Goal: Task Accomplishment & Management: Manage account settings

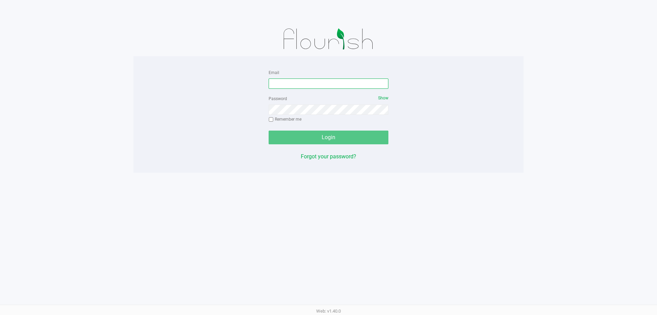
click at [344, 85] on input "Email" at bounding box center [329, 83] width 120 height 10
type input "[EMAIL_ADDRESS][DOMAIN_NAME]"
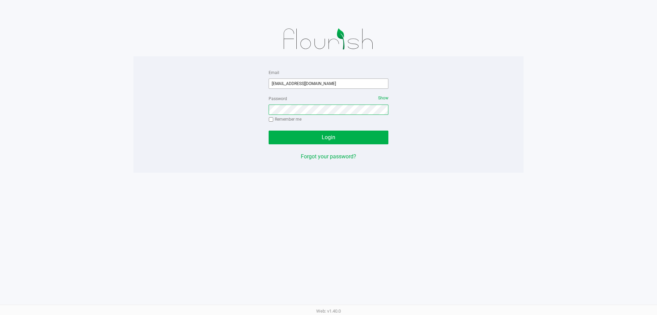
click at [269, 130] on button "Login" at bounding box center [329, 137] width 120 height 14
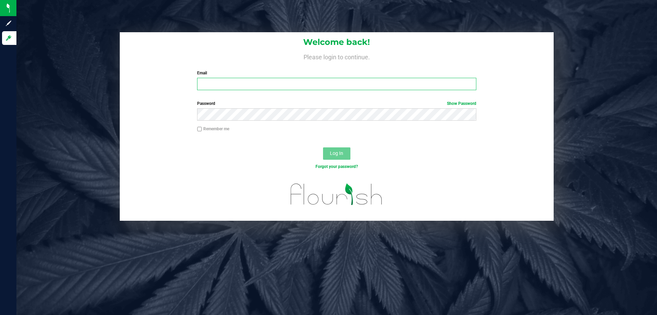
click at [202, 85] on input "Email" at bounding box center [336, 84] width 279 height 12
click at [323, 147] on button "Log In" at bounding box center [336, 153] width 27 height 12
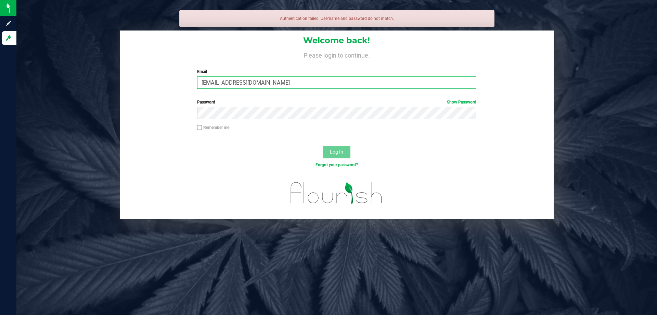
click at [259, 82] on input "mserrano@Liveparalell.com" at bounding box center [336, 82] width 279 height 12
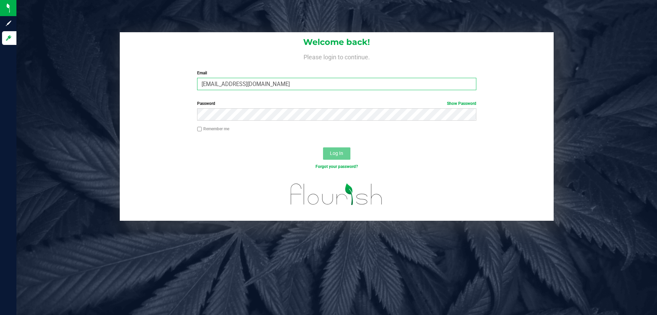
type input "mserrano@Liveparallel.com"
click at [323, 147] on button "Log In" at bounding box center [336, 153] width 27 height 12
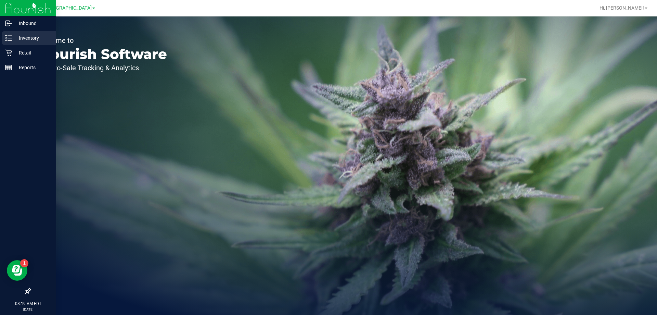
click at [33, 40] on p "Inventory" at bounding box center [32, 38] width 41 height 8
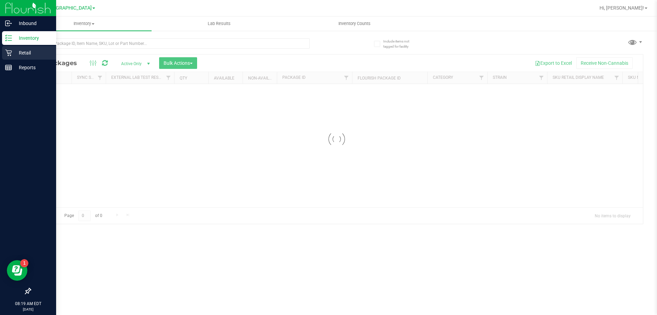
click at [30, 54] on p "Retail" at bounding box center [32, 53] width 41 height 8
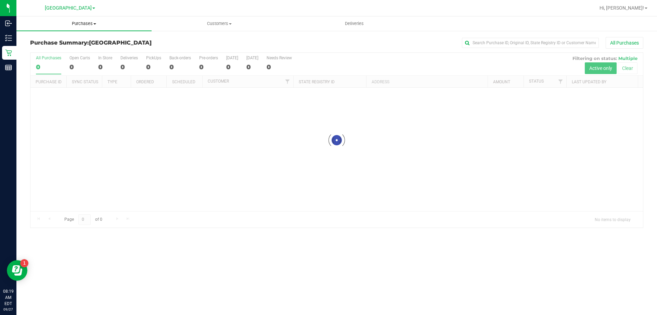
click at [80, 25] on span "Purchases" at bounding box center [83, 24] width 135 height 6
click at [80, 50] on li "Fulfillment" at bounding box center [83, 50] width 135 height 8
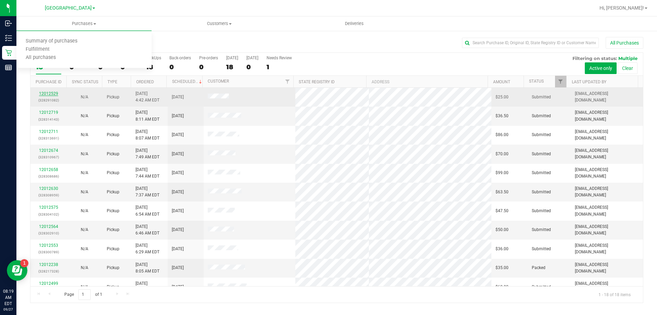
click at [46, 93] on link "12012529" at bounding box center [48, 93] width 19 height 5
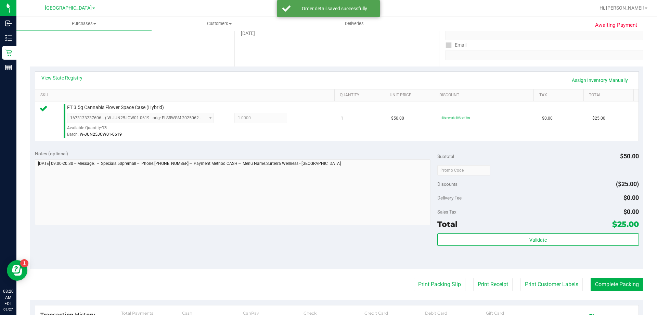
scroll to position [240, 0]
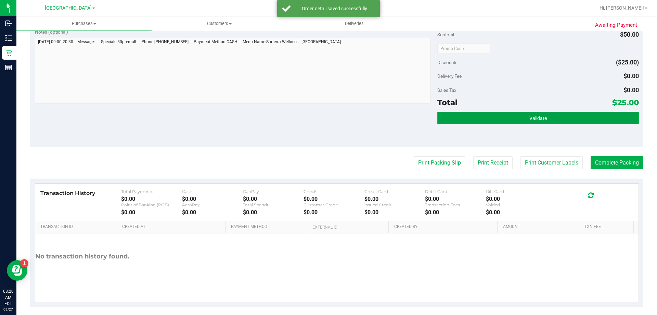
click at [479, 115] on button "Validate" at bounding box center [538, 118] width 201 height 12
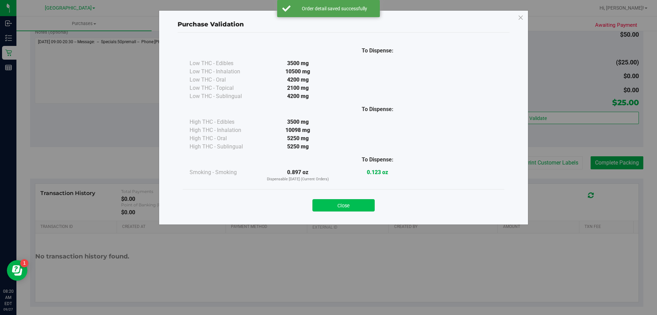
click at [350, 205] on button "Close" at bounding box center [344, 205] width 62 height 12
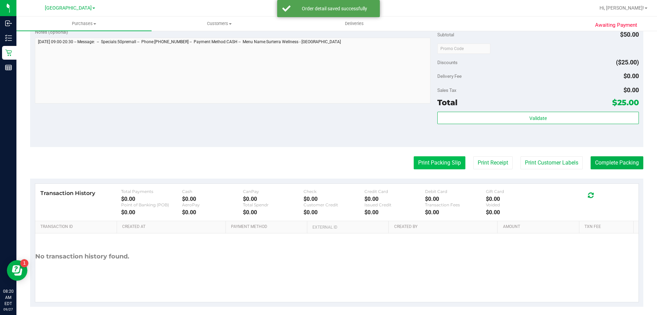
click at [428, 163] on button "Print Packing Slip" at bounding box center [440, 162] width 52 height 13
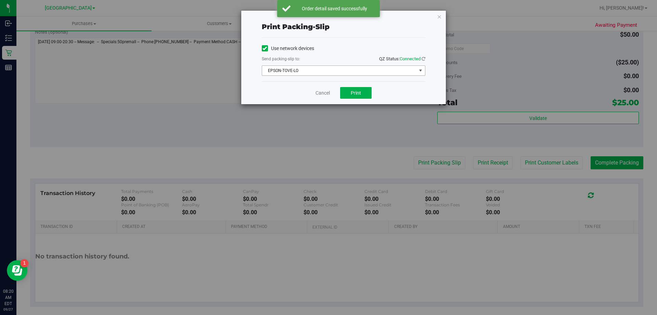
click at [358, 65] on span "EPSON-TOVE-LO" at bounding box center [344, 70] width 164 height 10
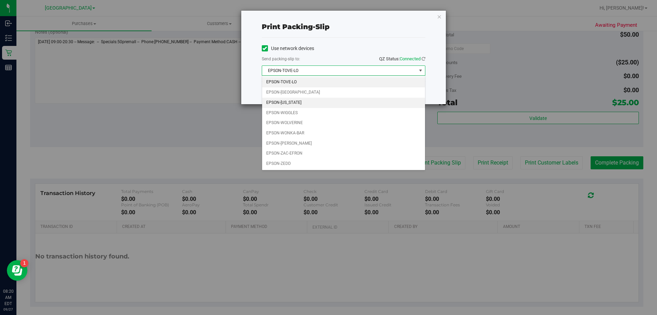
click at [340, 100] on li "EPSON-VERMONT" at bounding box center [343, 103] width 163 height 10
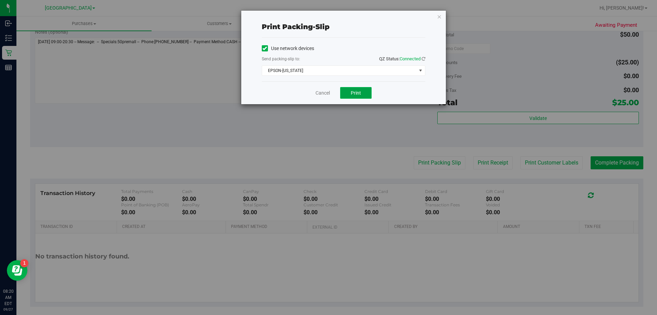
click at [353, 92] on span "Print" at bounding box center [356, 92] width 10 height 5
click at [328, 90] on link "Cancel" at bounding box center [323, 92] width 14 height 7
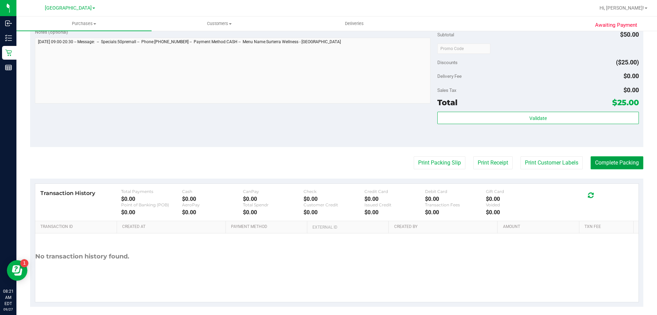
click at [601, 164] on button "Complete Packing" at bounding box center [617, 162] width 53 height 13
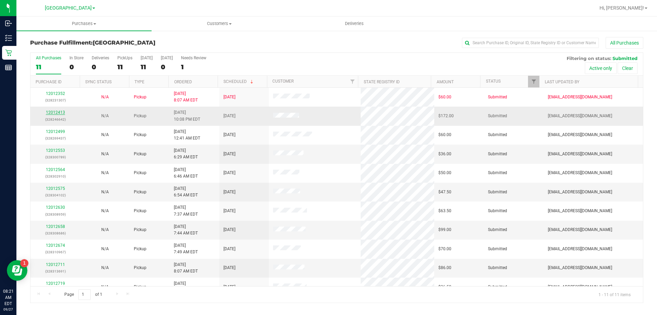
click at [62, 113] on link "12012413" at bounding box center [55, 112] width 19 height 5
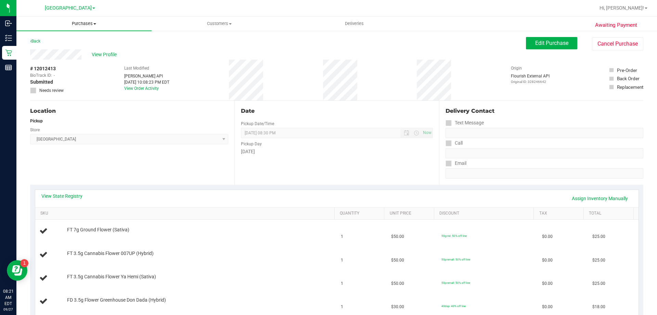
click at [94, 30] on uib-tab-heading "Purchases Summary of purchases Fulfillment All purchases" at bounding box center [83, 23] width 135 height 14
click at [75, 48] on li "Fulfillment" at bounding box center [83, 50] width 135 height 8
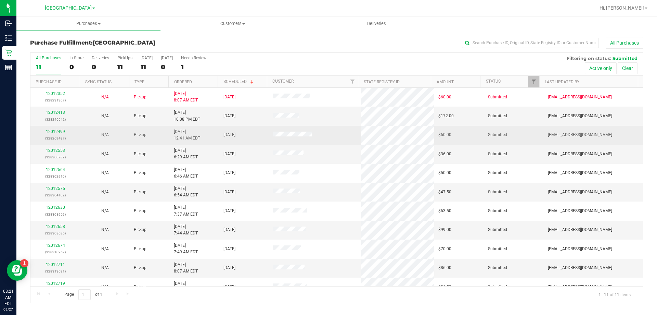
click at [62, 132] on link "12012499" at bounding box center [55, 131] width 19 height 5
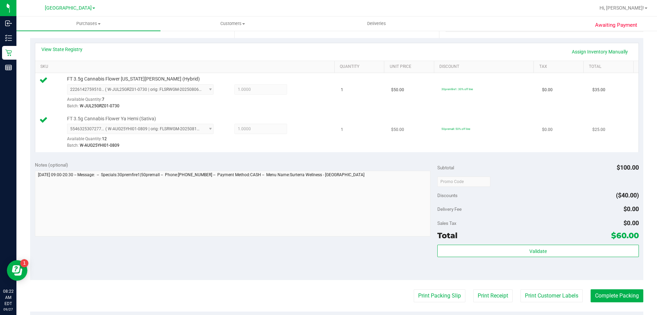
scroll to position [171, 0]
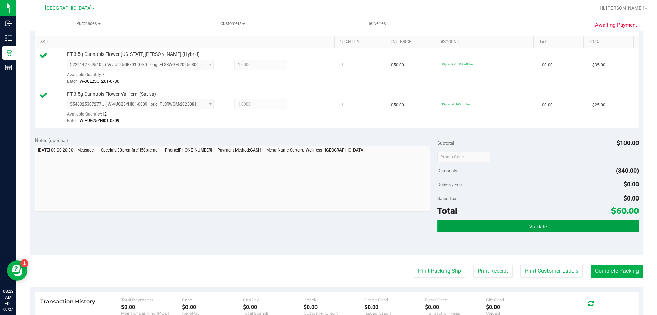
click at [459, 224] on button "Validate" at bounding box center [538, 226] width 201 height 12
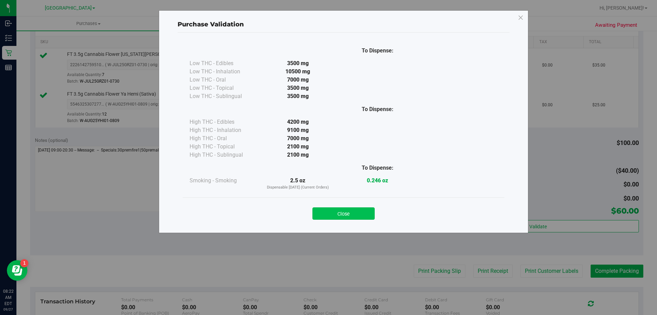
click at [350, 212] on button "Close" at bounding box center [344, 213] width 62 height 12
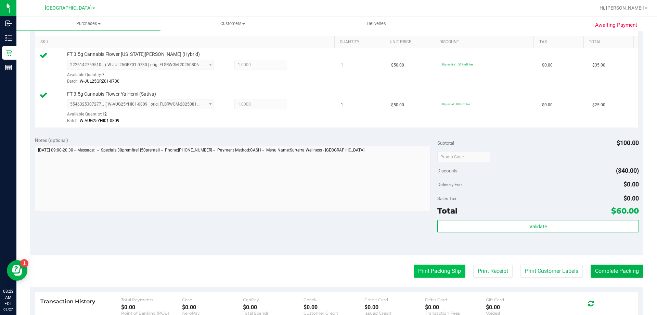
click at [437, 272] on button "Print Packing Slip" at bounding box center [440, 270] width 52 height 13
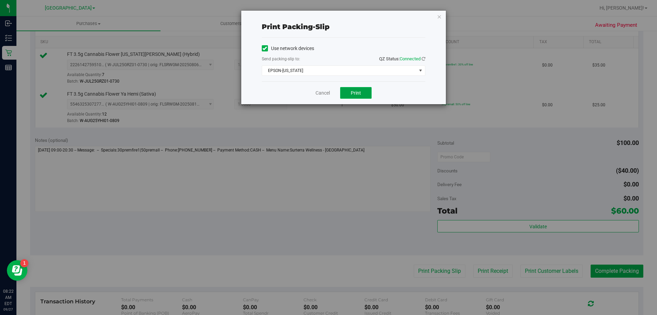
click at [355, 96] on button "Print" at bounding box center [356, 93] width 32 height 12
click at [328, 89] on link "Cancel" at bounding box center [323, 92] width 14 height 7
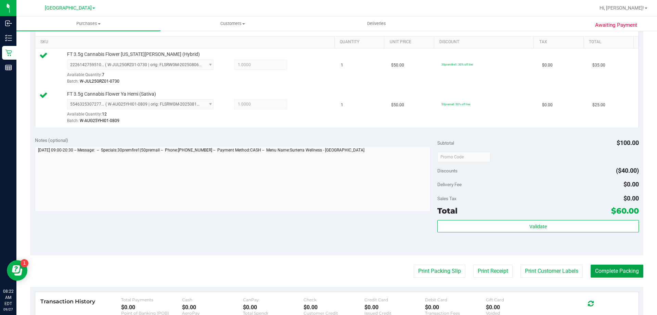
click at [613, 274] on button "Complete Packing" at bounding box center [617, 270] width 53 height 13
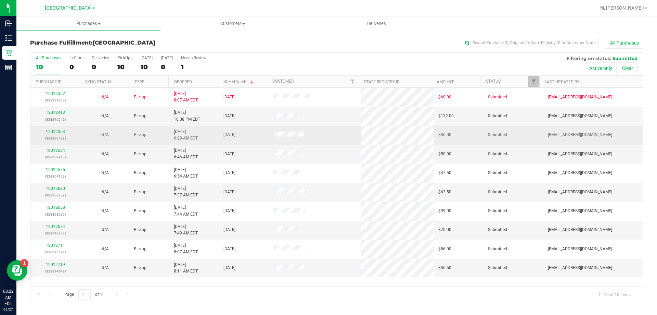
click at [61, 128] on div "12012553 (328300789)" at bounding box center [55, 134] width 41 height 13
click at [59, 131] on link "12012553" at bounding box center [55, 131] width 19 height 5
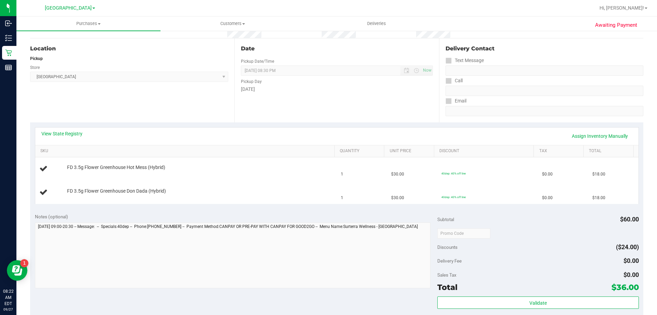
scroll to position [68, 0]
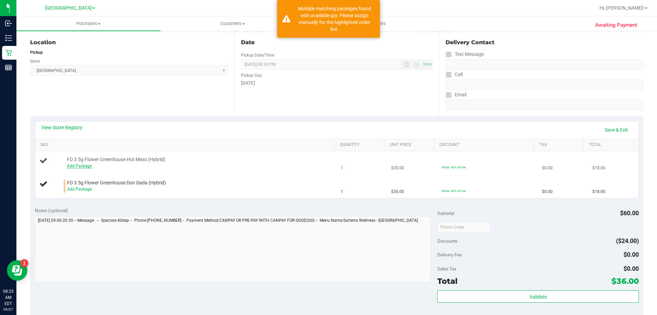
click at [74, 167] on link "Add Package" at bounding box center [79, 165] width 25 height 5
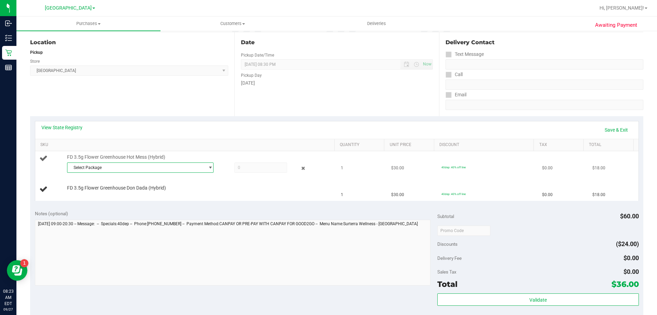
click at [84, 167] on span "Select Package" at bounding box center [135, 168] width 137 height 10
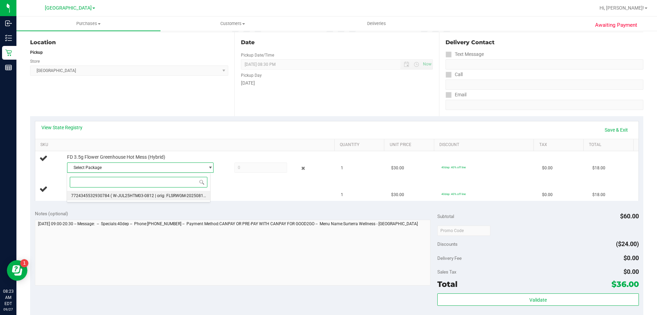
click at [109, 197] on li "7724345532930784 ( W-JUL25HTM03-0812 | orig: FLSRWGM-20250815-430 )" at bounding box center [138, 196] width 143 height 10
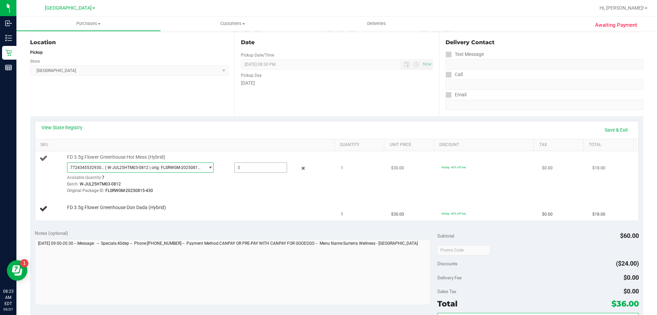
click at [241, 168] on span at bounding box center [261, 167] width 53 height 10
type input "1"
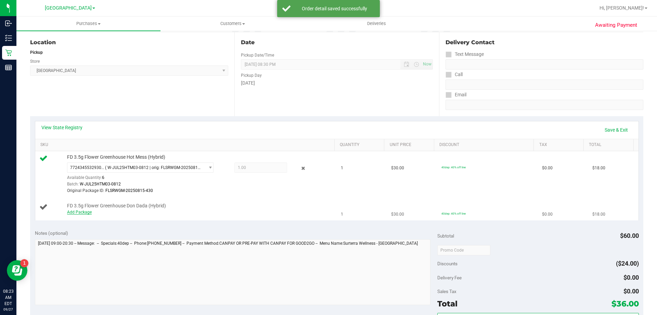
click at [87, 212] on link "Add Package" at bounding box center [79, 212] width 25 height 5
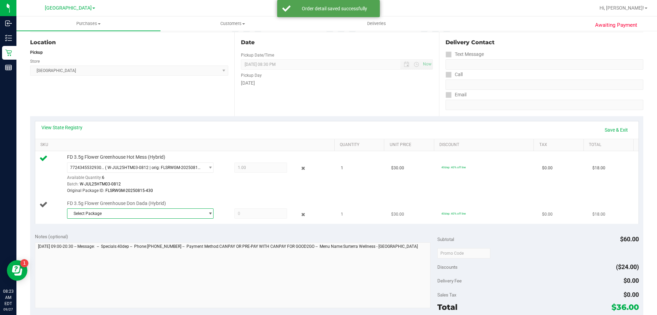
click at [129, 211] on span "Select Package" at bounding box center [135, 214] width 137 height 10
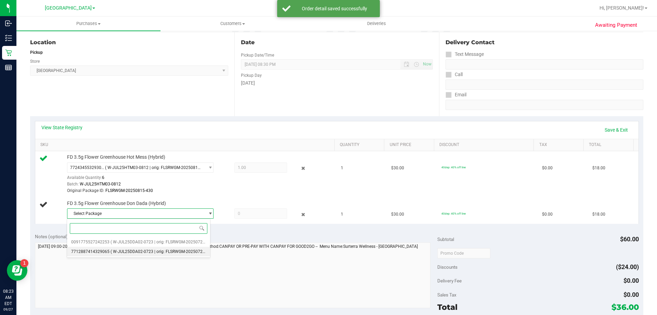
click at [120, 250] on span "( W-JUL25DDA02-0723 | orig: FLSRWGM-20250729-1294 )" at bounding box center [165, 251] width 108 height 5
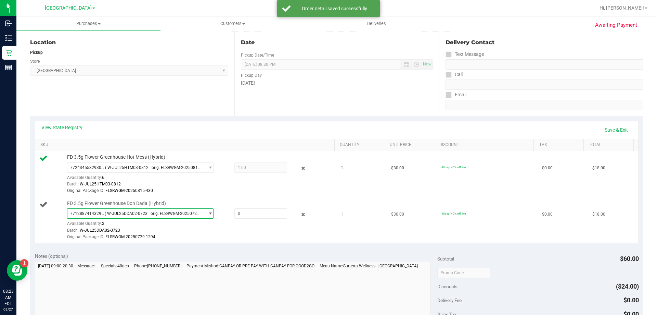
click at [125, 215] on span "( W-JUL25DDA02-0723 | orig: FLSRWGM-20250729-1294 )" at bounding box center [153, 213] width 97 height 5
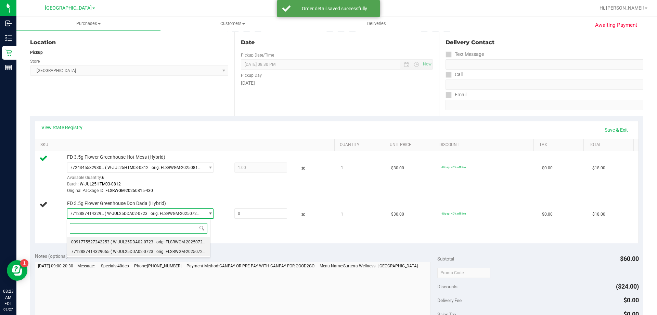
click at [129, 242] on span "( W-JUL25DDA02-0723 | orig: FLSRWGM-20250729-1290 )" at bounding box center [165, 241] width 108 height 5
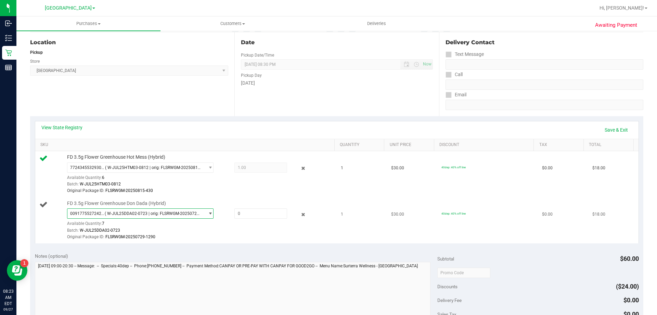
click at [127, 212] on span "( W-JUL25DDA02-0723 | orig: FLSRWGM-20250729-1290 )" at bounding box center [153, 213] width 97 height 5
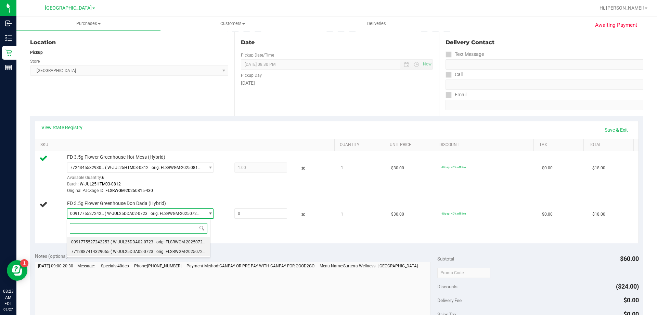
click at [132, 251] on span "( W-JUL25DDA02-0723 | orig: FLSRWGM-20250729-1294 )" at bounding box center [165, 251] width 108 height 5
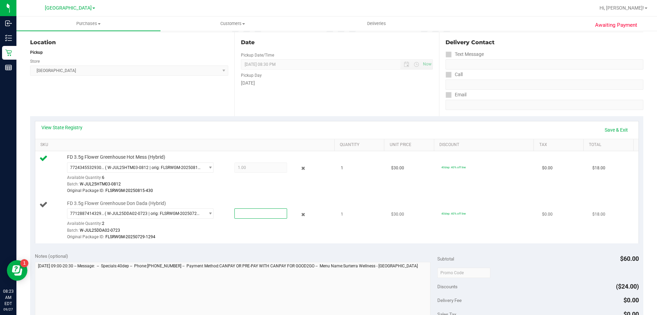
click at [247, 215] on span at bounding box center [261, 213] width 53 height 10
type input "1"
click at [268, 231] on div "Batch: W-JUL25DDA02-0723" at bounding box center [199, 230] width 264 height 7
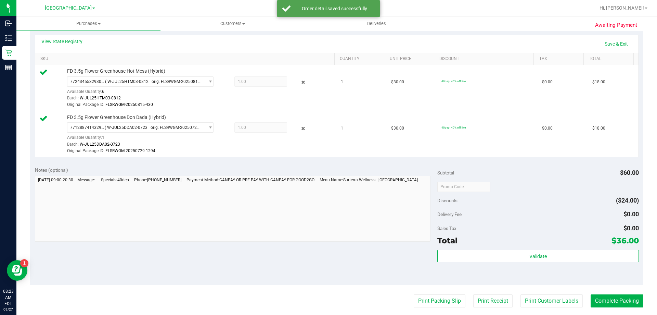
scroll to position [205, 0]
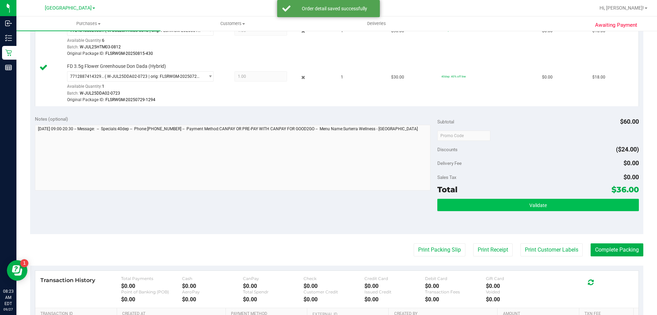
drag, startPoint x: 468, startPoint y: 211, endPoint x: 476, endPoint y: 209, distance: 7.5
click at [469, 211] on div "Validate" at bounding box center [538, 214] width 201 height 31
click at [481, 204] on button "Validate" at bounding box center [538, 205] width 201 height 12
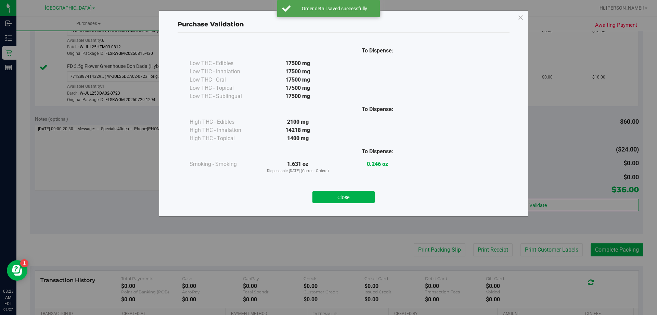
click at [328, 190] on div "Close" at bounding box center [344, 194] width 312 height 17
click at [329, 194] on button "Close" at bounding box center [344, 197] width 62 height 12
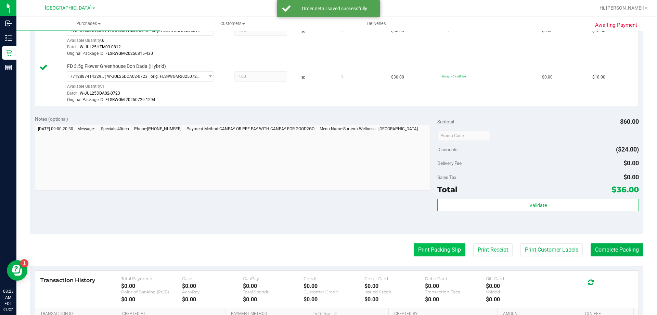
click at [435, 247] on button "Print Packing Slip" at bounding box center [440, 249] width 52 height 13
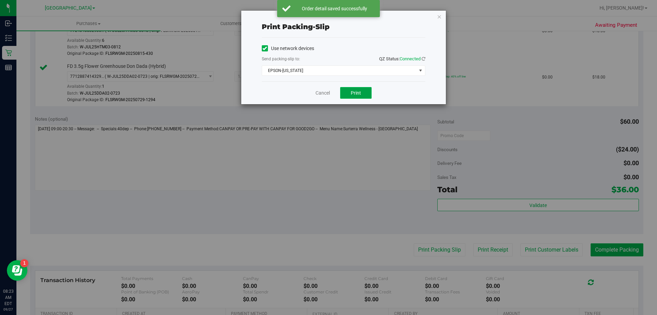
click at [354, 94] on span "Print" at bounding box center [356, 92] width 10 height 5
click at [316, 90] on link "Cancel" at bounding box center [323, 92] width 14 height 7
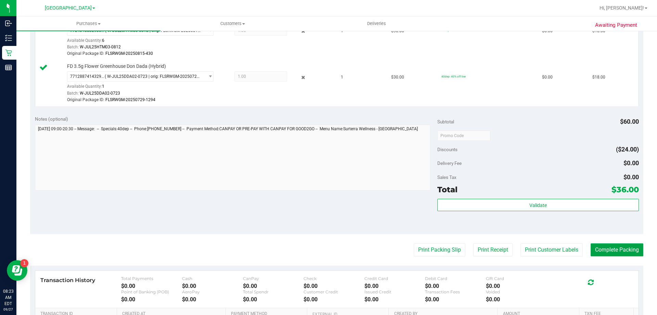
drag, startPoint x: 597, startPoint y: 247, endPoint x: 565, endPoint y: 165, distance: 88.1
click at [596, 247] on button "Complete Packing" at bounding box center [617, 249] width 53 height 13
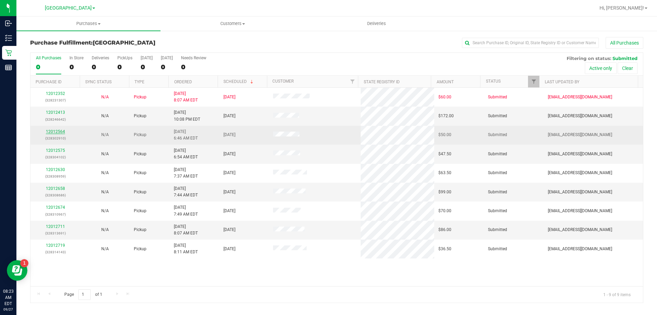
click at [64, 131] on link "12012564" at bounding box center [55, 131] width 19 height 5
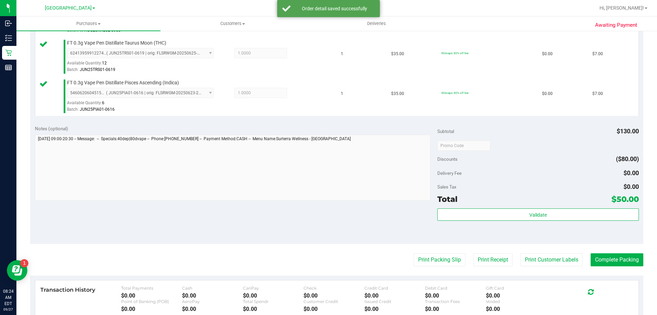
scroll to position [240, 0]
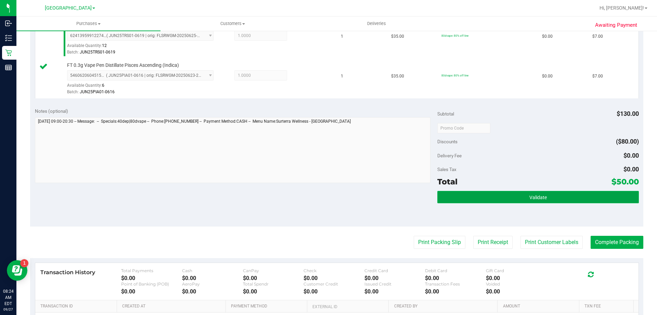
click at [478, 196] on button "Validate" at bounding box center [538, 197] width 201 height 12
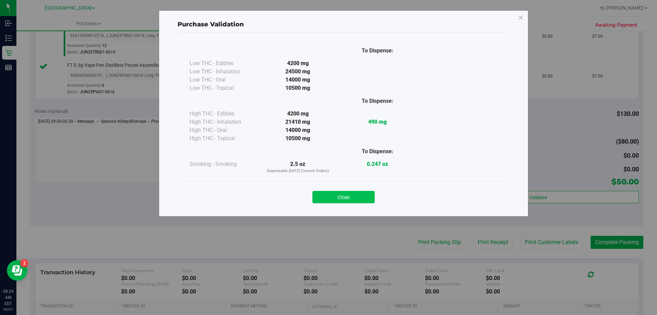
click at [362, 199] on button "Close" at bounding box center [344, 197] width 62 height 12
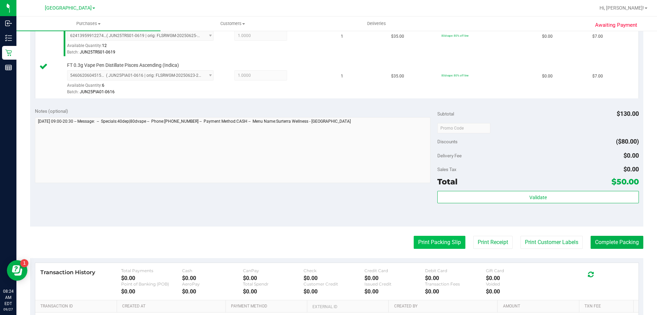
click at [418, 239] on button "Print Packing Slip" at bounding box center [440, 242] width 52 height 13
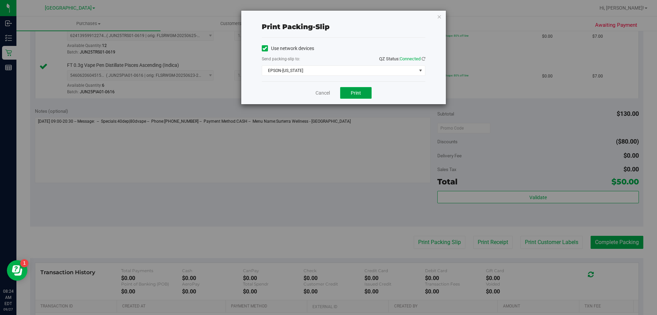
click at [352, 90] on span "Print" at bounding box center [356, 92] width 10 height 5
click at [323, 94] on link "Cancel" at bounding box center [323, 92] width 14 height 7
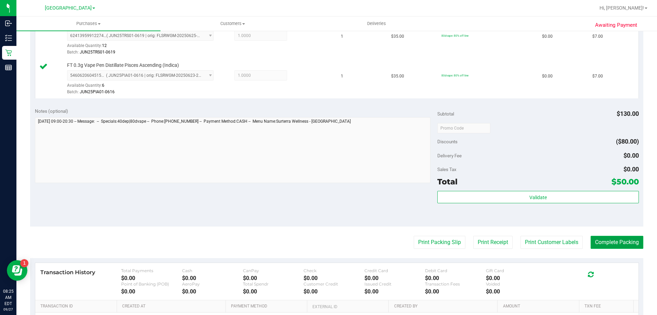
click at [609, 241] on button "Complete Packing" at bounding box center [617, 242] width 53 height 13
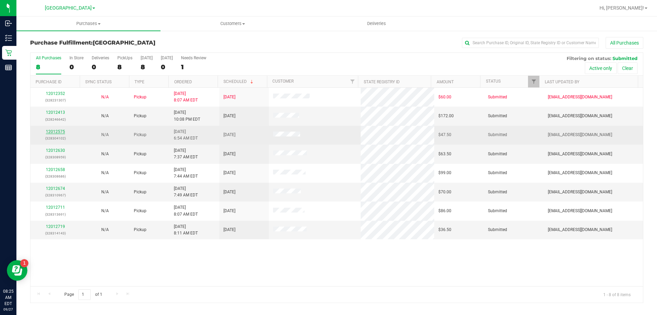
click at [55, 131] on link "12012575" at bounding box center [55, 131] width 19 height 5
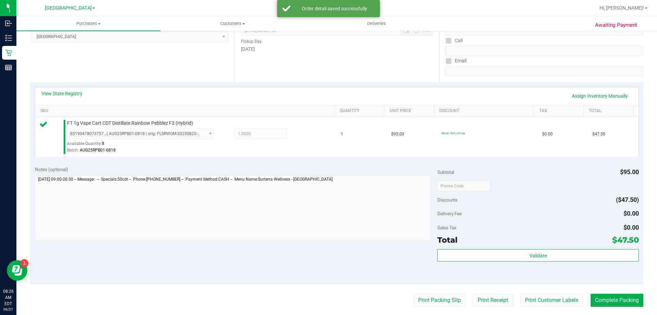
scroll to position [205, 0]
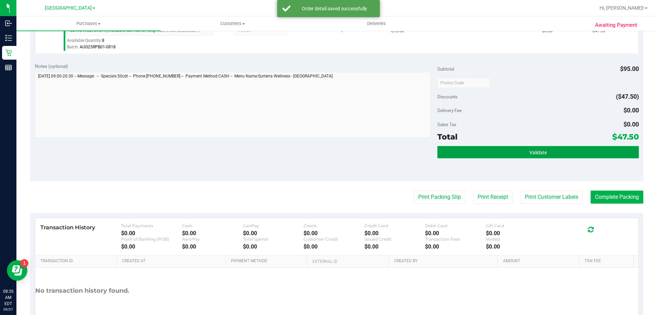
click at [497, 149] on button "Validate" at bounding box center [538, 152] width 201 height 12
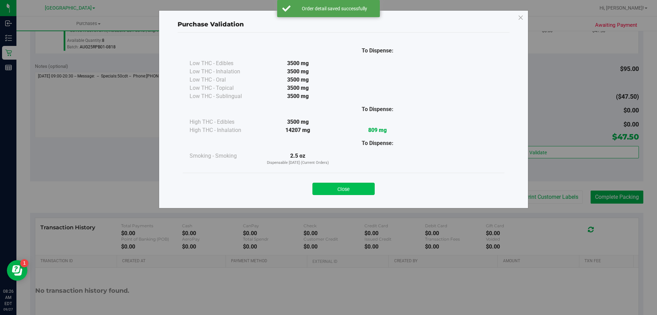
click at [349, 190] on button "Close" at bounding box center [344, 189] width 62 height 12
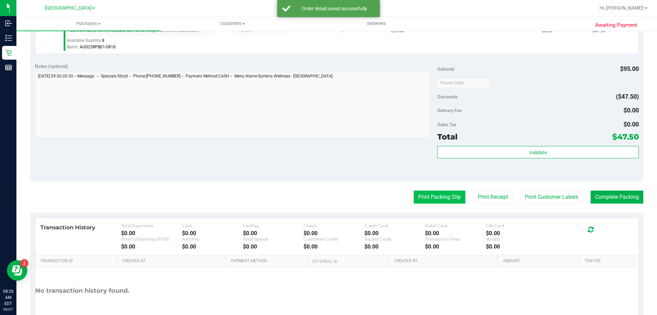
click at [432, 198] on button "Print Packing Slip" at bounding box center [440, 196] width 52 height 13
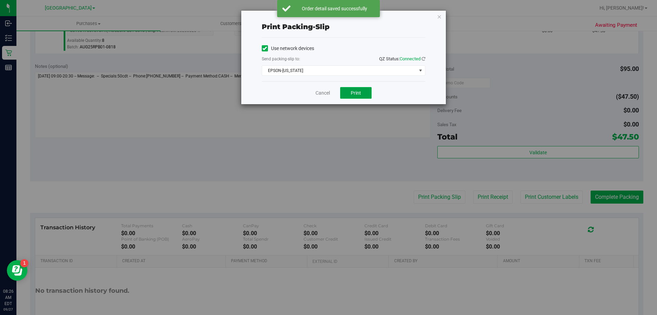
click at [355, 91] on span "Print" at bounding box center [356, 92] width 10 height 5
click at [326, 97] on div "Cancel Print" at bounding box center [344, 92] width 164 height 23
click at [327, 96] on link "Cancel" at bounding box center [323, 92] width 14 height 7
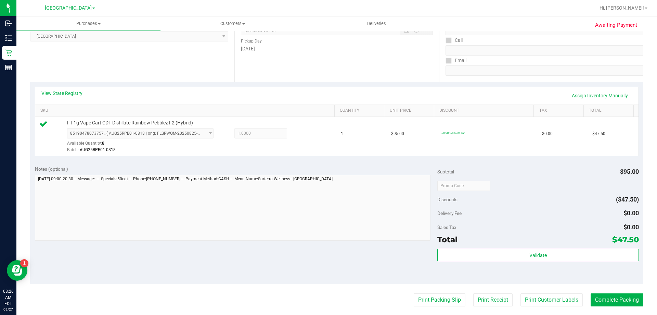
scroll to position [240, 0]
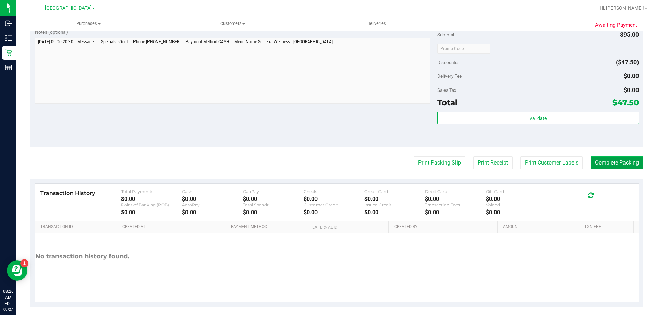
click at [592, 163] on button "Complete Packing" at bounding box center [617, 162] width 53 height 13
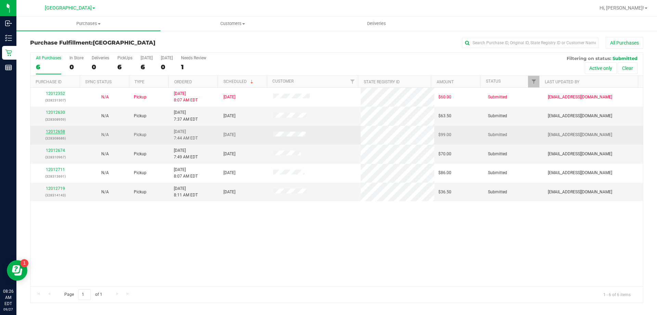
click at [62, 131] on link "12012658" at bounding box center [55, 131] width 19 height 5
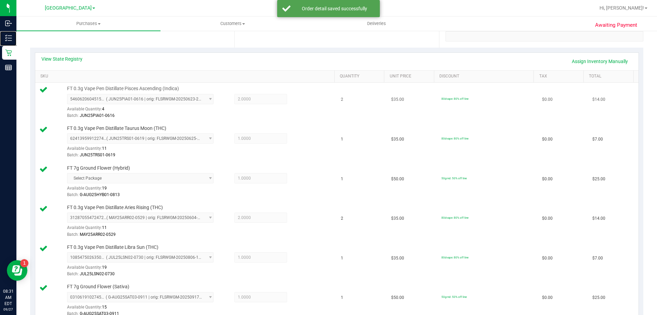
scroll to position [103, 0]
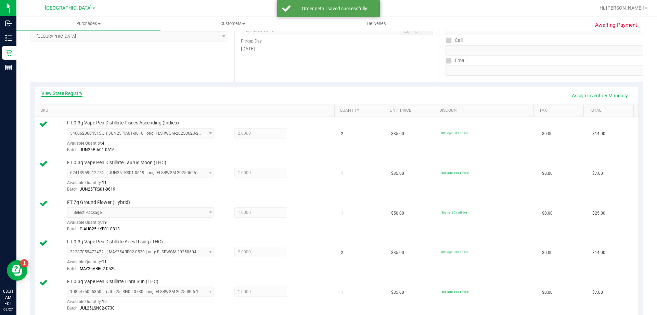
click at [62, 96] on link "View State Registry" at bounding box center [61, 93] width 41 height 7
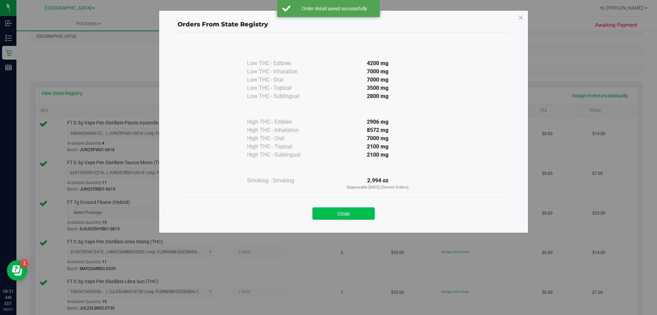
click at [334, 208] on button "Close" at bounding box center [344, 213] width 62 height 12
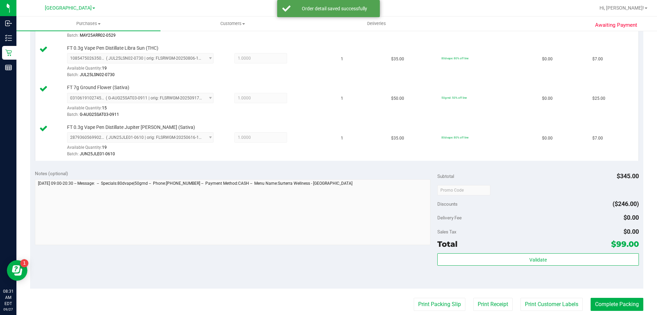
scroll to position [377, 0]
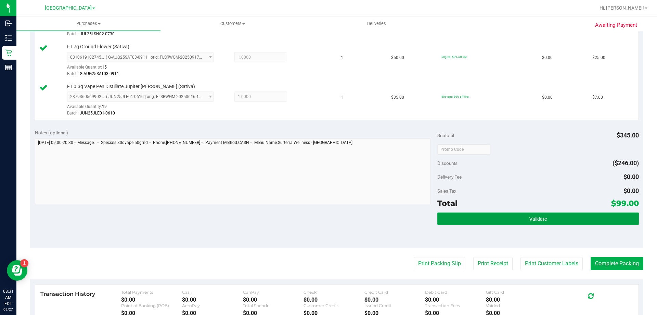
click at [530, 217] on span "Validate" at bounding box center [538, 218] width 17 height 5
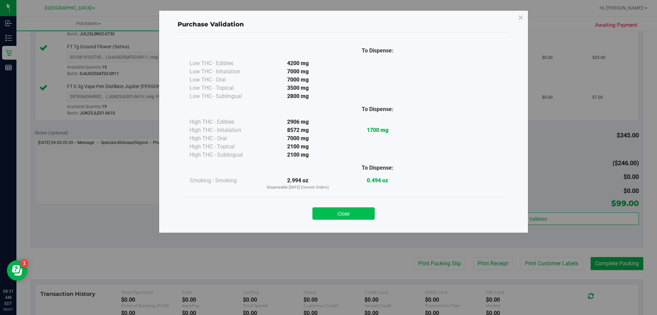
click at [364, 215] on button "Close" at bounding box center [344, 213] width 62 height 12
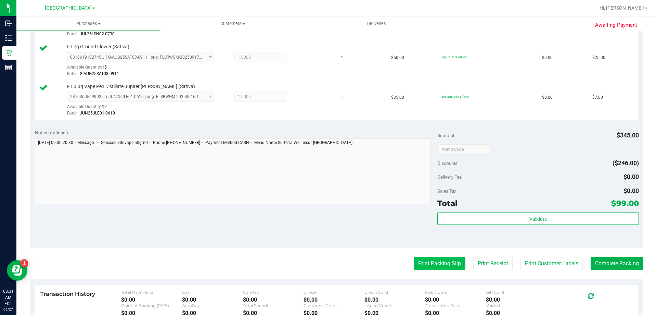
click at [420, 262] on button "Print Packing Slip" at bounding box center [440, 263] width 52 height 13
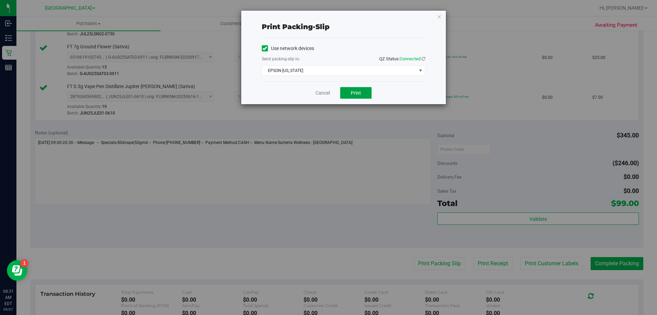
click at [364, 94] on button "Print" at bounding box center [356, 93] width 32 height 12
click at [329, 93] on link "Cancel" at bounding box center [323, 92] width 14 height 7
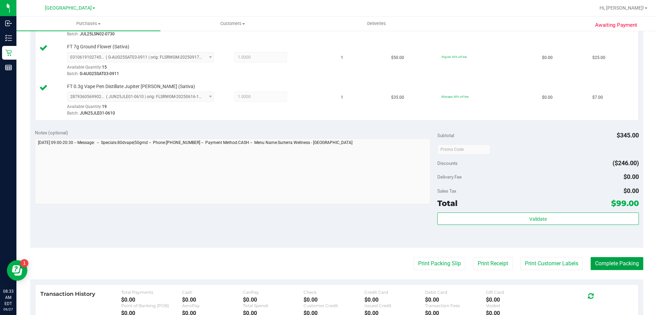
click at [592, 260] on button "Complete Packing" at bounding box center [617, 263] width 53 height 13
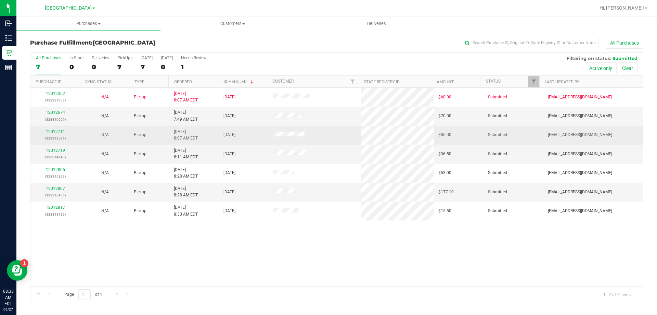
click at [57, 132] on link "12012711" at bounding box center [55, 131] width 19 height 5
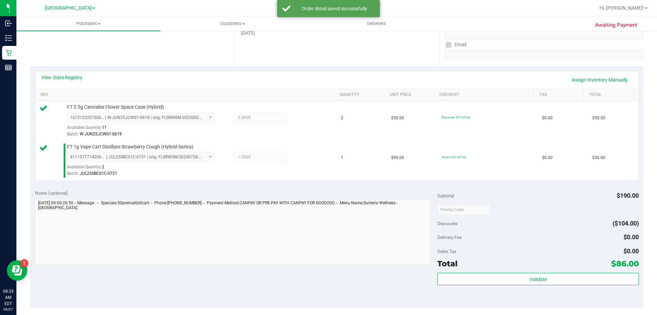
scroll to position [171, 0]
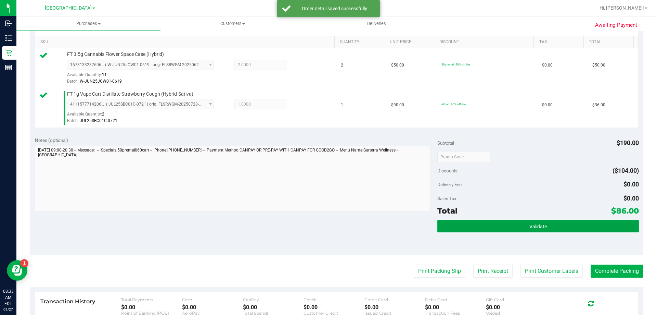
click at [487, 223] on button "Validate" at bounding box center [538, 226] width 201 height 12
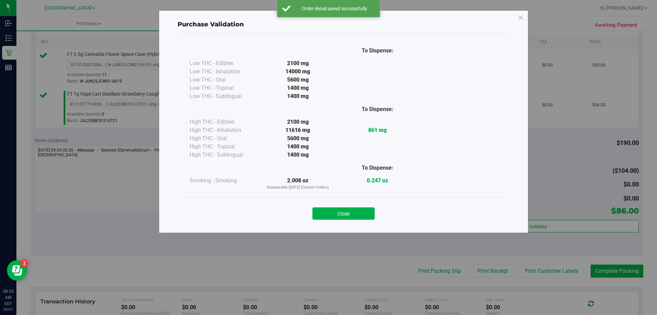
click at [372, 212] on button "Close" at bounding box center [344, 213] width 62 height 12
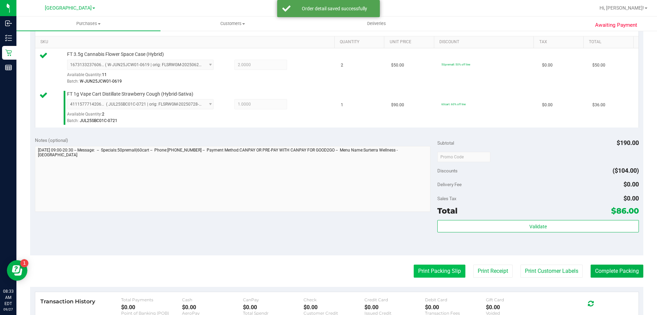
click at [414, 267] on button "Print Packing Slip" at bounding box center [440, 270] width 52 height 13
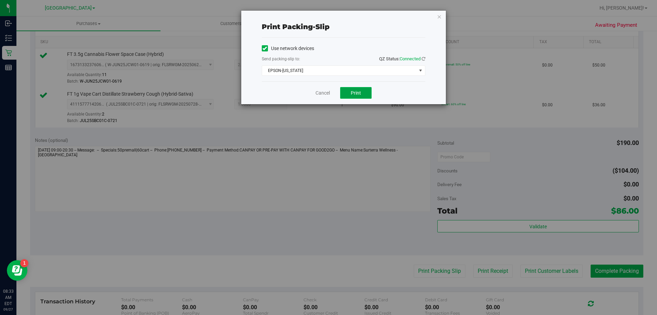
click at [354, 92] on span "Print" at bounding box center [356, 92] width 10 height 5
click at [326, 95] on link "Cancel" at bounding box center [323, 92] width 14 height 7
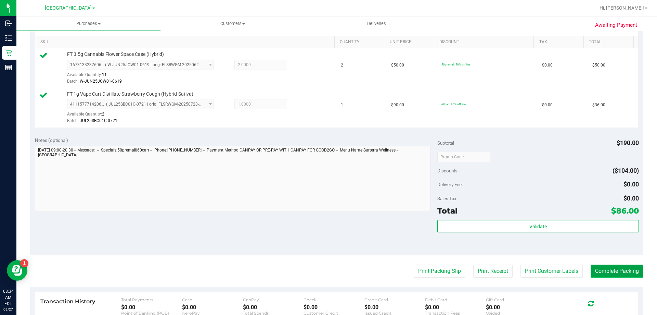
click at [592, 271] on button "Complete Packing" at bounding box center [617, 270] width 53 height 13
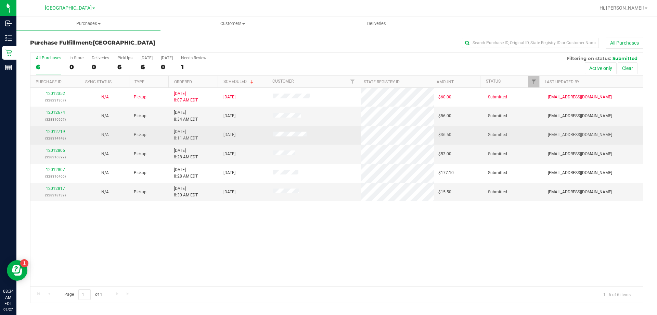
click at [62, 133] on link "12012719" at bounding box center [55, 131] width 19 height 5
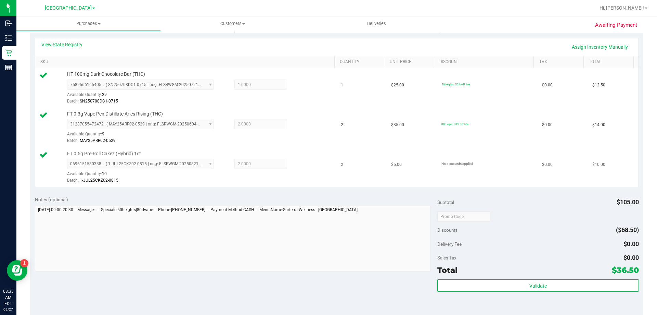
scroll to position [205, 0]
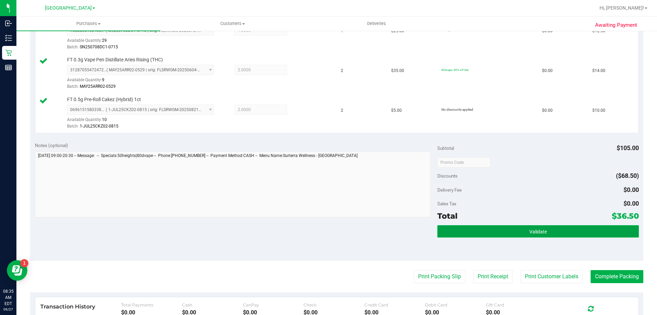
click at [495, 235] on button "Validate" at bounding box center [538, 231] width 201 height 12
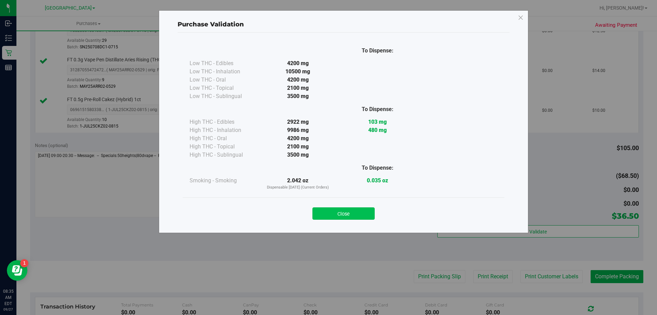
click at [339, 216] on button "Close" at bounding box center [344, 213] width 62 height 12
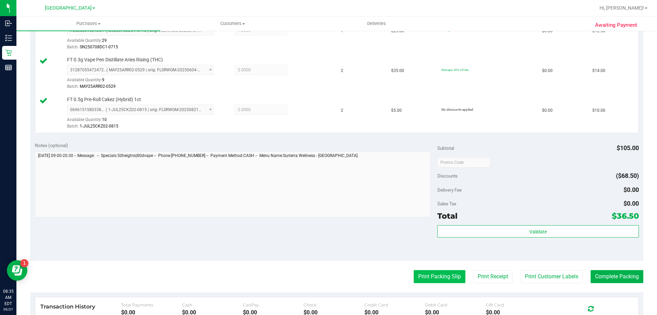
click at [424, 273] on button "Print Packing Slip" at bounding box center [440, 276] width 52 height 13
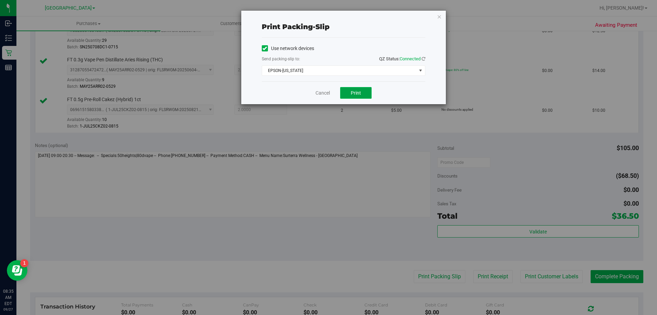
click at [349, 96] on button "Print" at bounding box center [356, 93] width 32 height 12
click at [319, 92] on link "Cancel" at bounding box center [323, 92] width 14 height 7
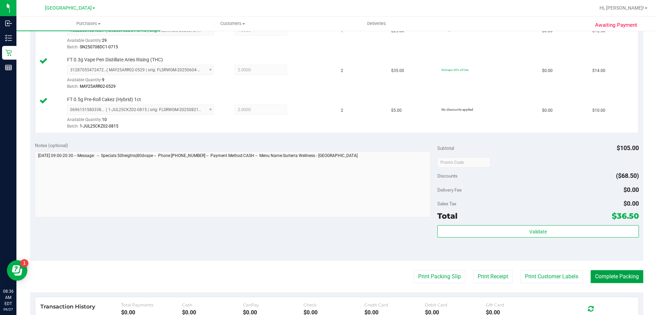
click at [617, 275] on button "Complete Packing" at bounding box center [617, 276] width 53 height 13
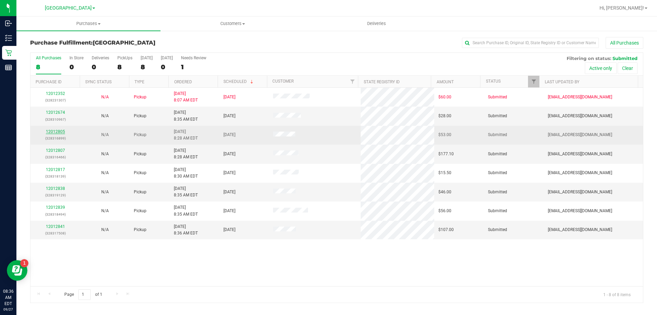
click at [59, 129] on link "12012805" at bounding box center [55, 131] width 19 height 5
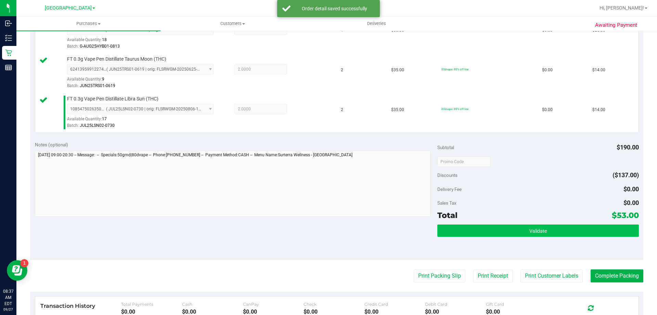
scroll to position [308, 0]
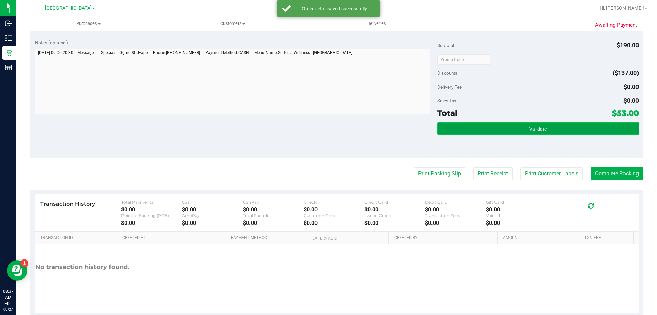
click at [464, 130] on button "Validate" at bounding box center [538, 128] width 201 height 12
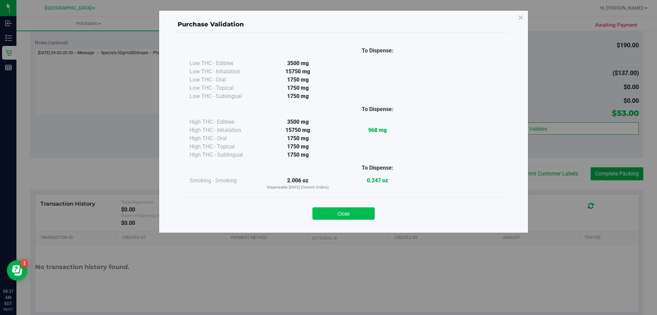
click at [352, 213] on button "Close" at bounding box center [344, 213] width 62 height 12
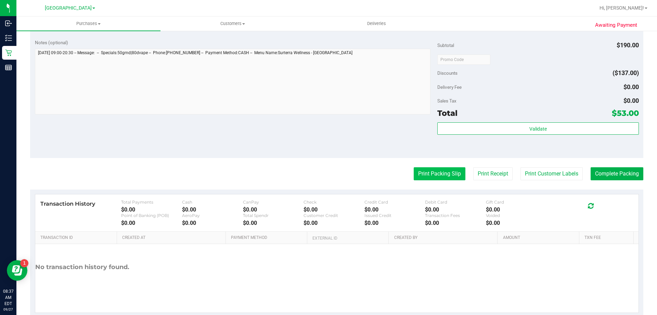
click at [429, 178] on button "Print Packing Slip" at bounding box center [440, 173] width 52 height 13
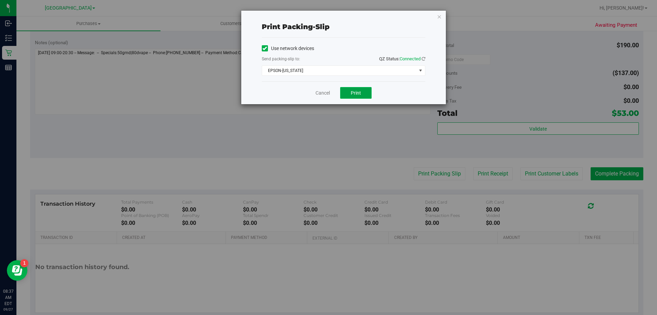
click at [360, 90] on span "Print" at bounding box center [356, 92] width 10 height 5
click at [326, 92] on link "Cancel" at bounding box center [323, 92] width 14 height 7
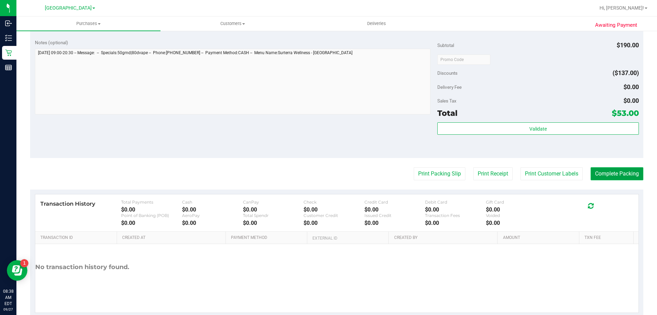
click at [618, 167] on button "Complete Packing" at bounding box center [617, 173] width 53 height 13
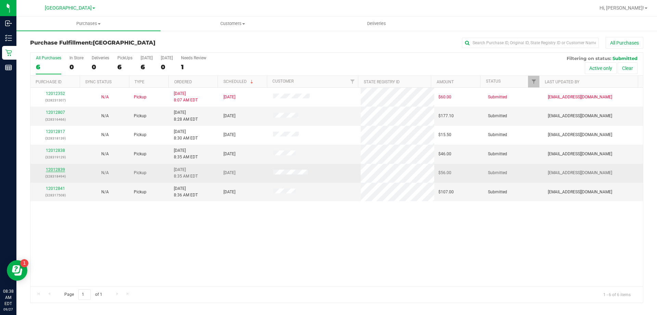
click at [61, 171] on link "12012839" at bounding box center [55, 169] width 19 height 5
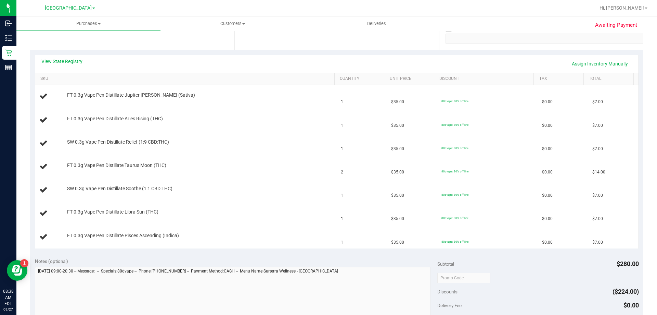
scroll to position [137, 0]
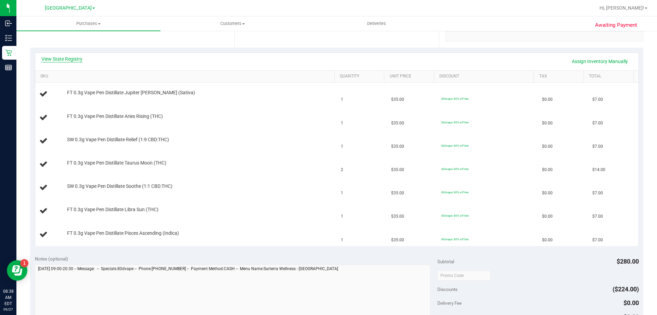
click at [63, 58] on link "View State Registry" at bounding box center [61, 58] width 41 height 7
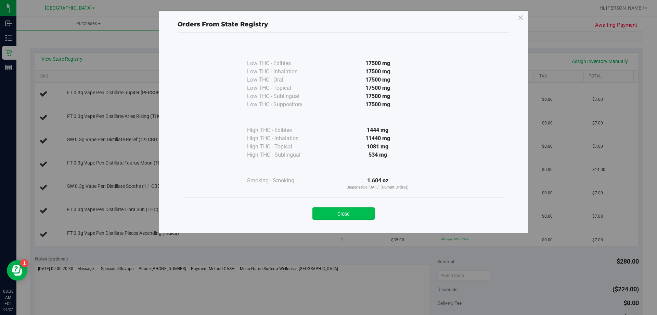
click at [349, 210] on button "Close" at bounding box center [344, 213] width 62 height 12
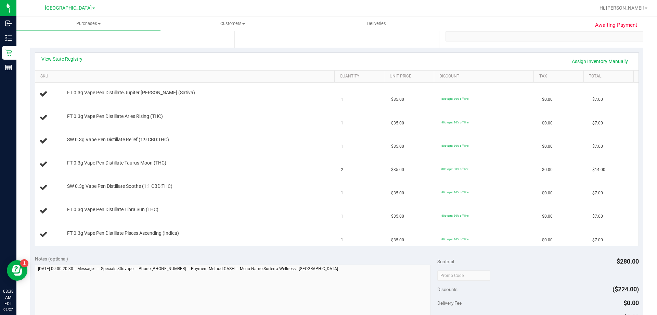
click at [353, 55] on div "View State Registry Assign Inventory Manually" at bounding box center [337, 61] width 604 height 17
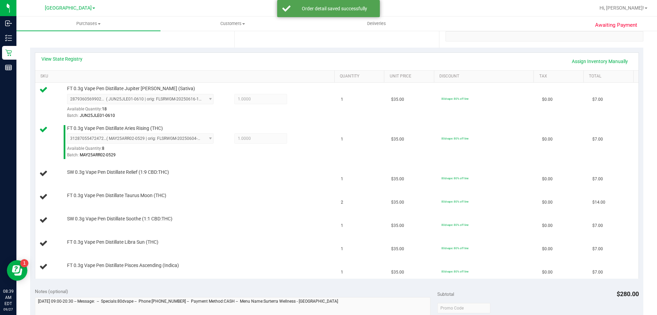
click at [353, 60] on div "View State Registry Assign Inventory Manually" at bounding box center [336, 61] width 591 height 12
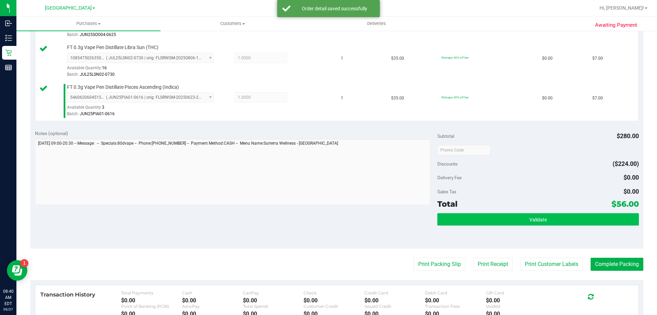
scroll to position [377, 0]
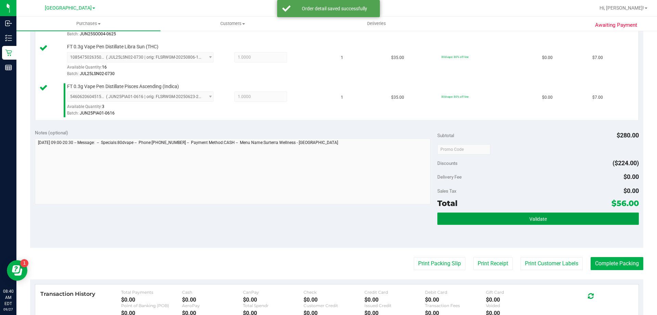
click at [511, 220] on button "Validate" at bounding box center [538, 218] width 201 height 12
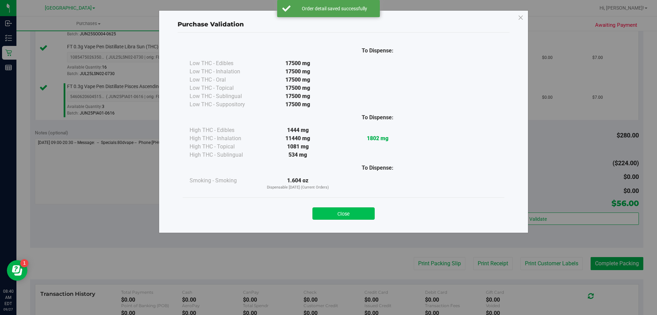
click at [354, 216] on button "Close" at bounding box center [344, 213] width 62 height 12
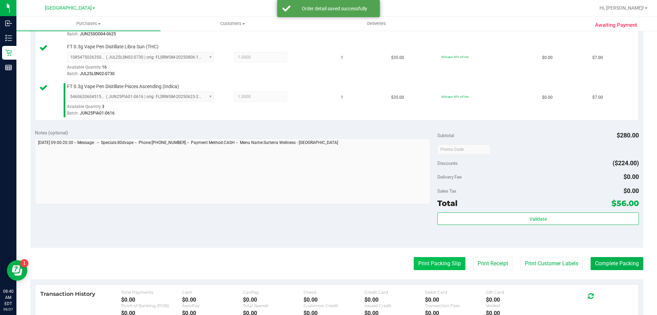
click at [449, 261] on button "Print Packing Slip" at bounding box center [440, 263] width 52 height 13
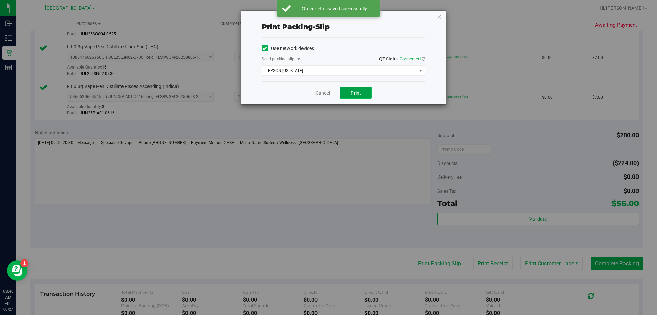
click at [358, 89] on button "Print" at bounding box center [356, 93] width 32 height 12
click at [325, 95] on link "Cancel" at bounding box center [323, 92] width 14 height 7
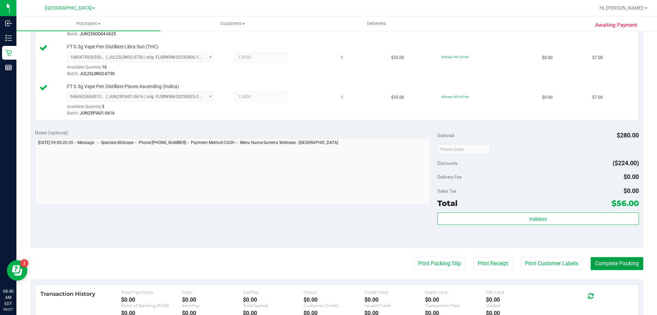
click at [601, 262] on button "Complete Packing" at bounding box center [617, 263] width 53 height 13
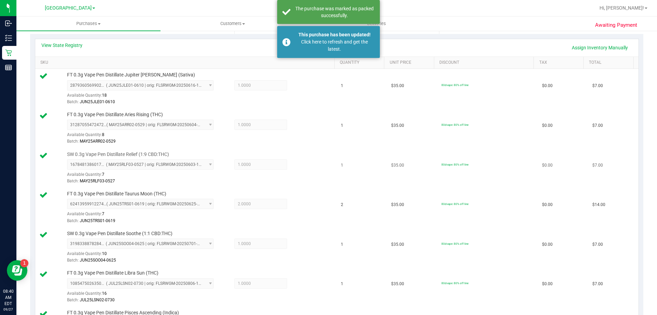
scroll to position [103, 0]
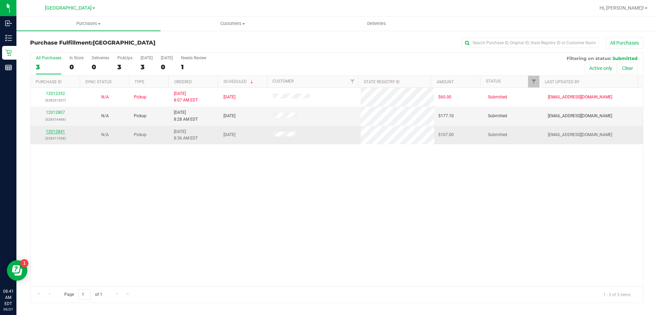
click at [61, 131] on link "12012841" at bounding box center [55, 131] width 19 height 5
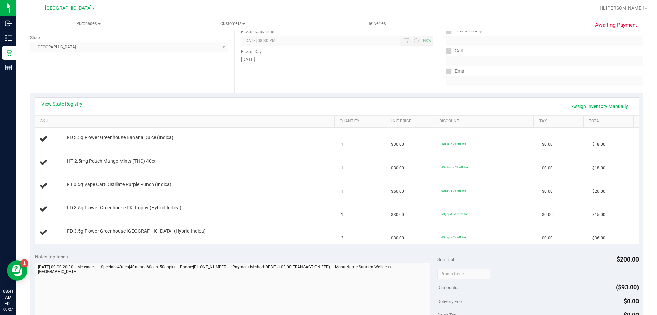
scroll to position [103, 0]
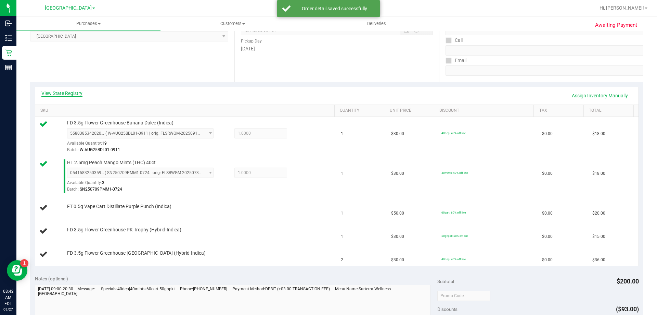
click at [67, 95] on link "View State Registry" at bounding box center [61, 93] width 41 height 7
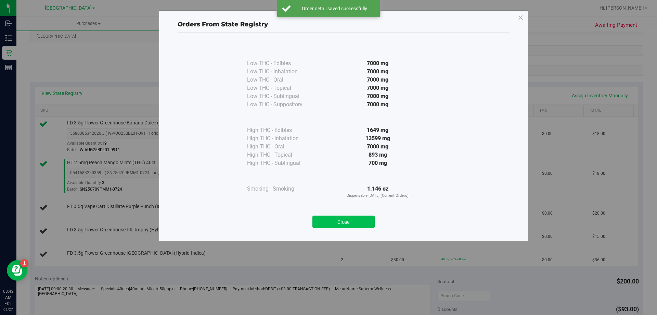
click at [325, 216] on button "Close" at bounding box center [344, 221] width 62 height 12
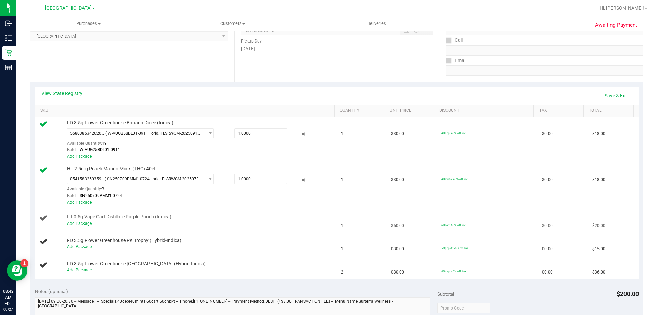
click at [85, 224] on link "Add Package" at bounding box center [79, 223] width 25 height 5
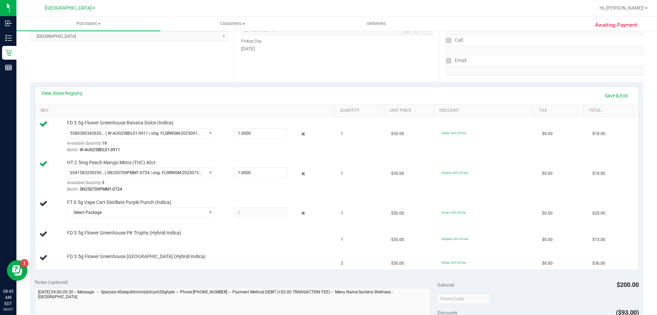
click at [85, 224] on td "FD 3.5g Flower Greenhouse PK Trophy (Hybrid-Indica)" at bounding box center [186, 234] width 302 height 23
click at [89, 213] on span "Select Package" at bounding box center [135, 213] width 137 height 10
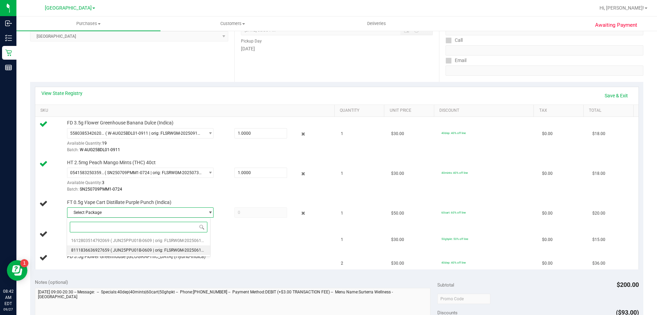
click at [105, 250] on span "8111836636927659" at bounding box center [90, 250] width 38 height 5
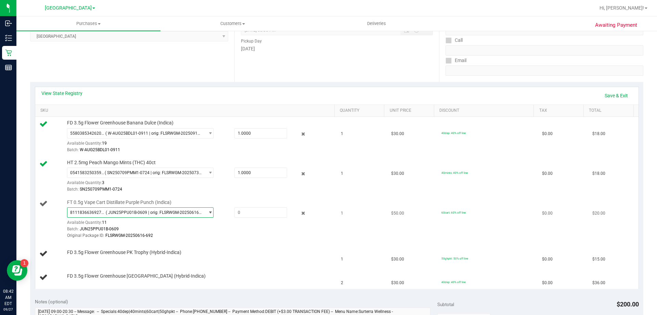
click at [175, 213] on span "( JUN25PPU01B-0609 | orig: FLSRWGM-20250616-692 )" at bounding box center [154, 212] width 96 height 5
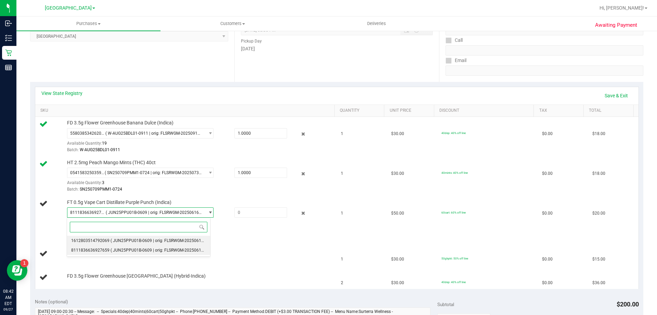
click at [153, 241] on span "( JUN25PPU01B-0609 | orig: FLSRWGM-20250616-694 )" at bounding box center [163, 240] width 104 height 5
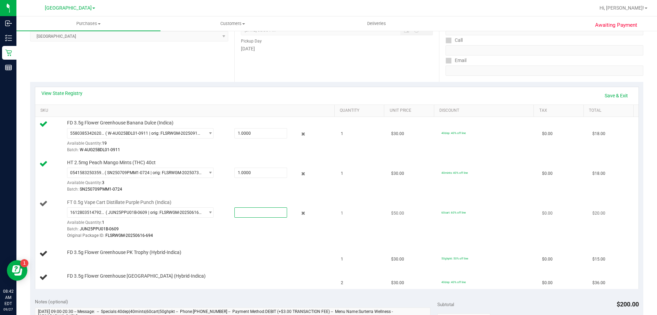
click at [248, 212] on span at bounding box center [261, 212] width 53 height 10
type input "1"
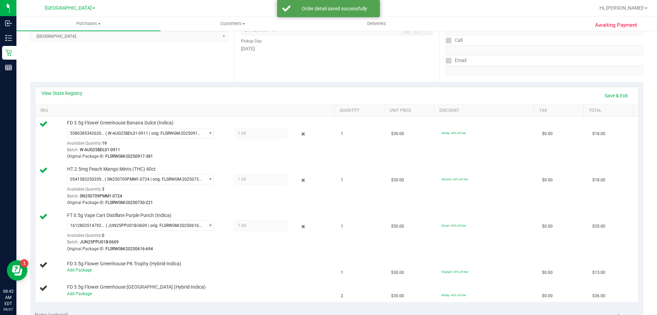
click at [239, 234] on div "1612803514792069 ( JUN25PPU01B-0609 | orig: FLSRWGM-20250616-694 ) 161280351479…" at bounding box center [199, 236] width 264 height 32
click at [609, 92] on link "Save & Exit" at bounding box center [617, 96] width 32 height 12
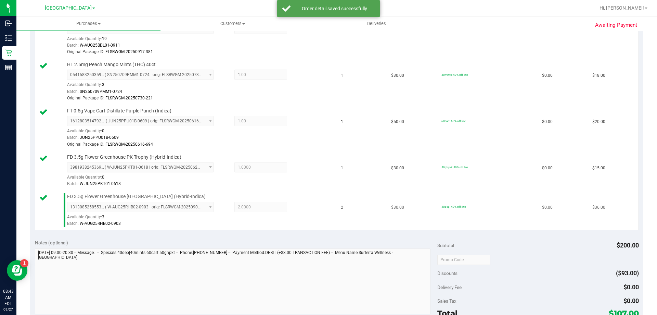
scroll to position [308, 0]
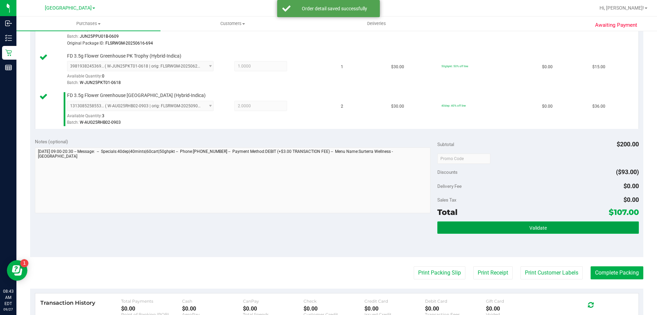
click at [489, 222] on button "Validate" at bounding box center [538, 227] width 201 height 12
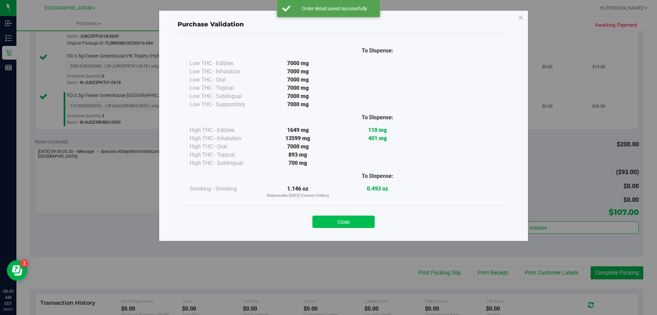
click at [362, 215] on div "Close" at bounding box center [344, 219] width 312 height 17
click at [366, 223] on button "Close" at bounding box center [344, 221] width 62 height 12
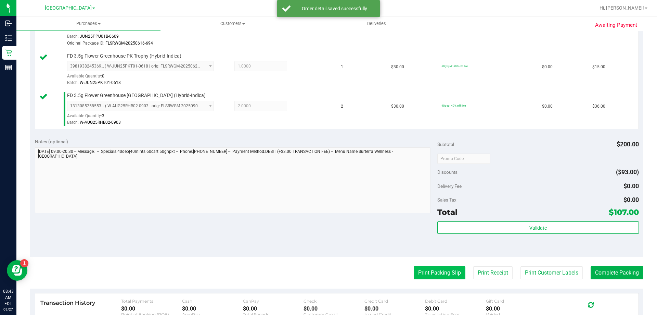
click at [435, 269] on button "Print Packing Slip" at bounding box center [440, 272] width 52 height 13
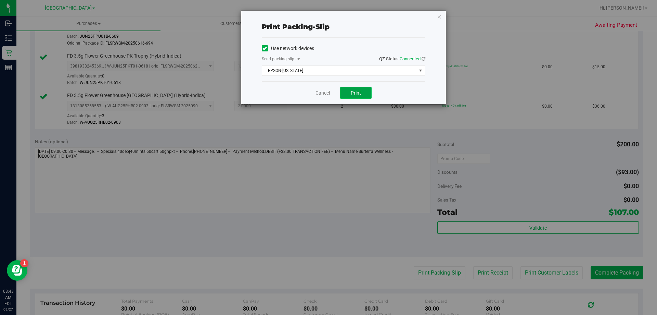
click at [353, 93] on span "Print" at bounding box center [356, 92] width 10 height 5
click at [325, 93] on link "Cancel" at bounding box center [323, 92] width 14 height 7
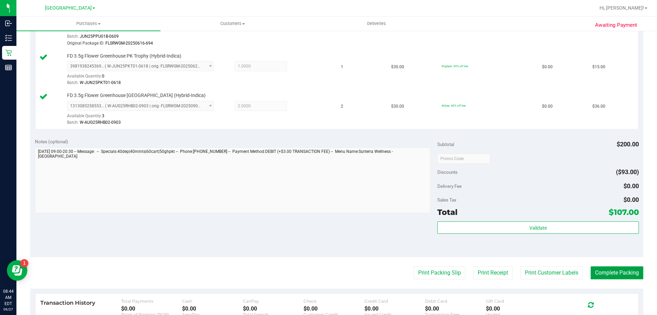
click at [602, 273] on button "Complete Packing" at bounding box center [617, 272] width 53 height 13
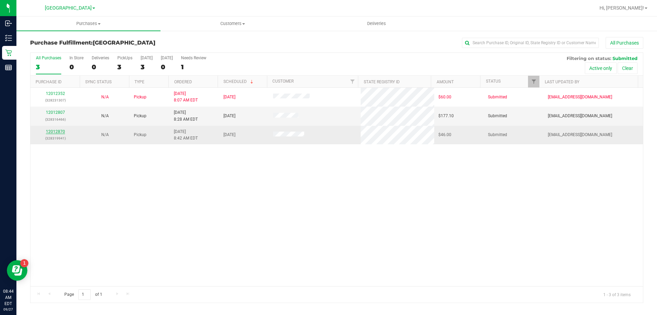
click at [55, 131] on link "12012870" at bounding box center [55, 131] width 19 height 5
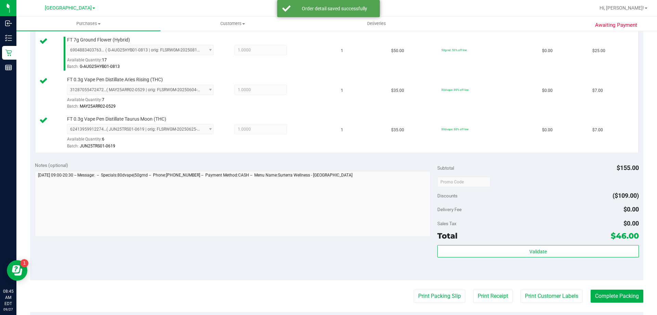
scroll to position [240, 0]
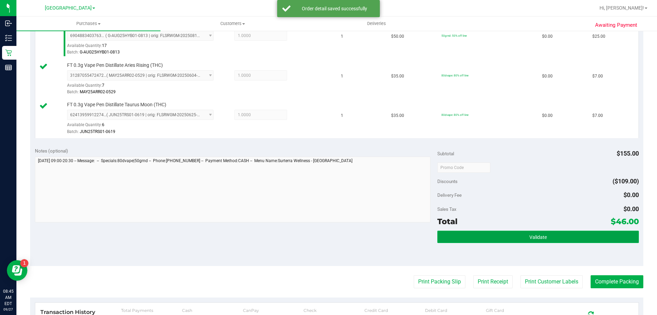
click at [503, 234] on button "Validate" at bounding box center [538, 236] width 201 height 12
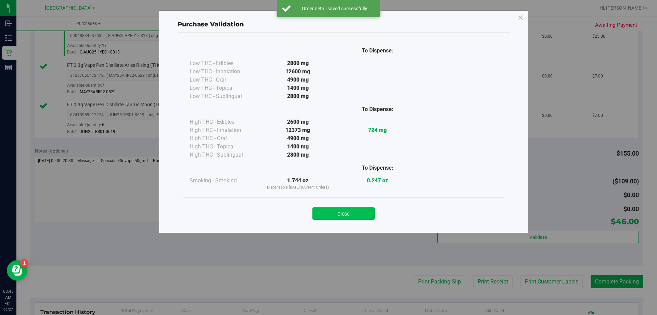
click at [338, 214] on button "Close" at bounding box center [344, 213] width 62 height 12
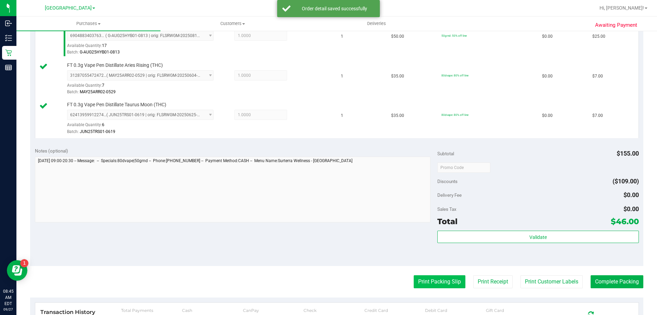
click at [431, 281] on button "Print Packing Slip" at bounding box center [440, 281] width 52 height 13
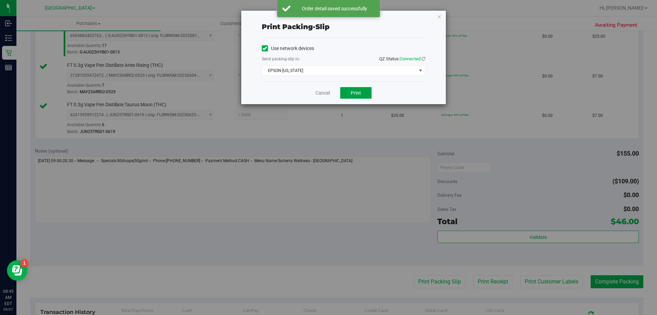
click at [351, 95] on span "Print" at bounding box center [356, 92] width 10 height 5
click at [328, 94] on link "Cancel" at bounding box center [323, 92] width 14 height 7
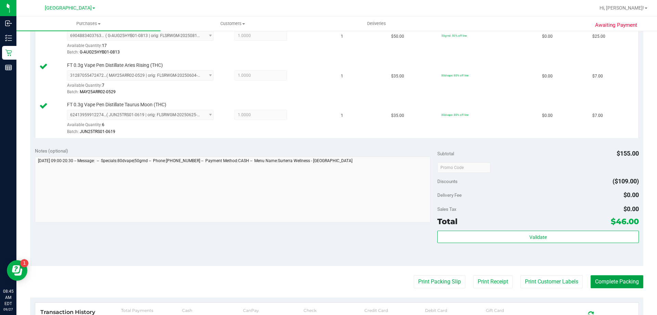
click at [604, 275] on purchase-details "Back Edit Purchase Cancel Purchase View Profile # 12012870 BioTrack ID: - Submi…" at bounding box center [337, 111] width 614 height 628
click at [594, 281] on button "Complete Packing" at bounding box center [617, 281] width 53 height 13
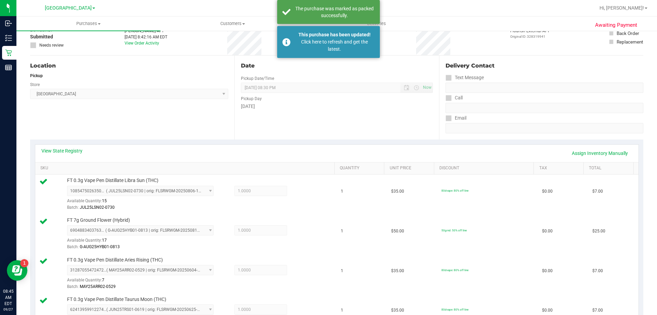
scroll to position [34, 0]
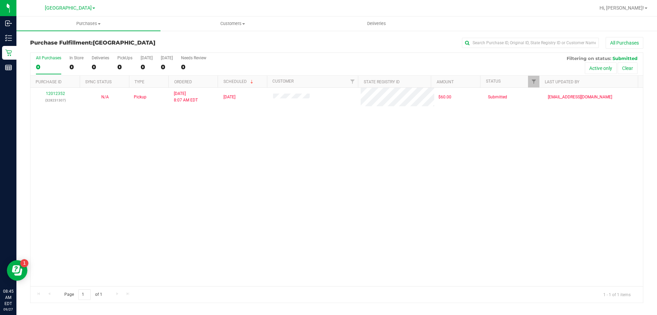
click at [303, 58] on div "All Purchases 0 In Store 0 Deliveries 0 PickUps 0 Today 0 Tomorrow 0 Needs Revi…" at bounding box center [336, 55] width 613 height 5
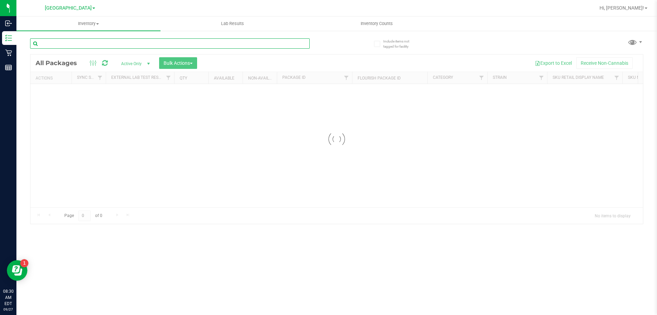
click at [172, 45] on input "text" at bounding box center [170, 43] width 280 height 10
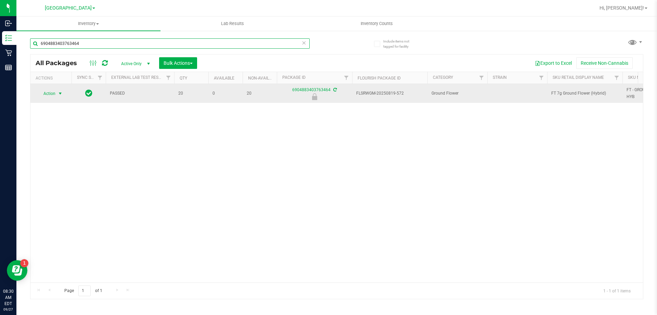
type input "6904883403763464"
click at [61, 94] on span "select" at bounding box center [60, 93] width 5 height 5
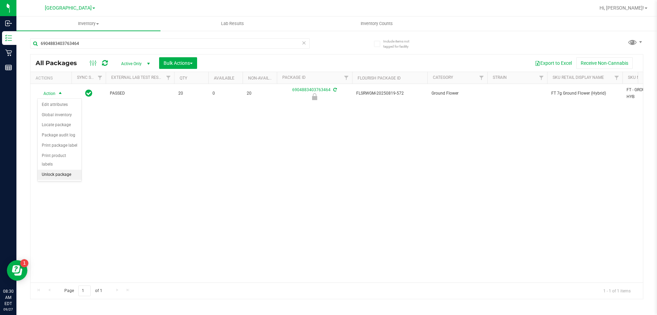
click at [64, 170] on li "Unlock package" at bounding box center [60, 175] width 44 height 10
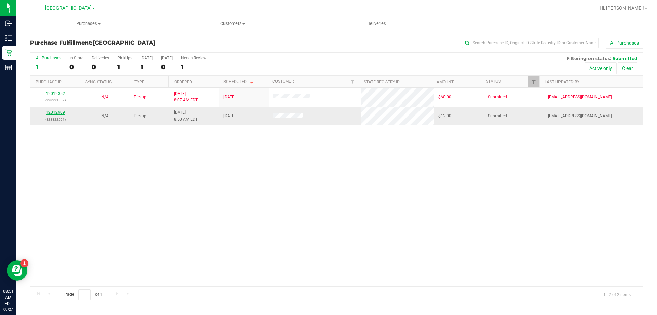
click at [51, 112] on link "12012909" at bounding box center [55, 112] width 19 height 5
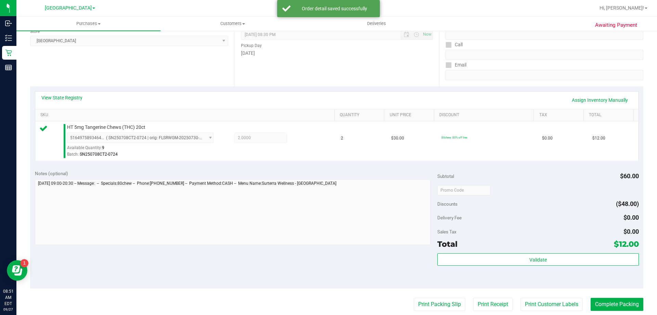
scroll to position [137, 0]
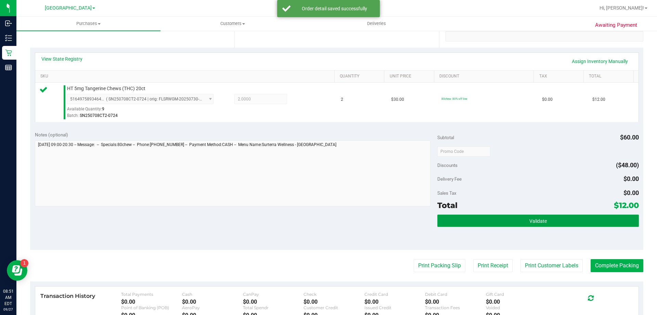
click at [458, 225] on button "Validate" at bounding box center [538, 220] width 201 height 12
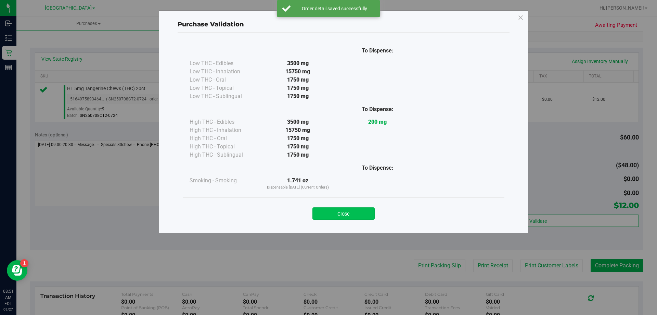
click at [360, 210] on button "Close" at bounding box center [344, 213] width 62 height 12
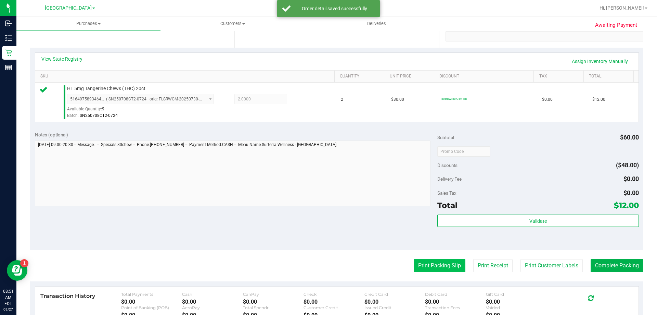
click at [435, 262] on button "Print Packing Slip" at bounding box center [440, 265] width 52 height 13
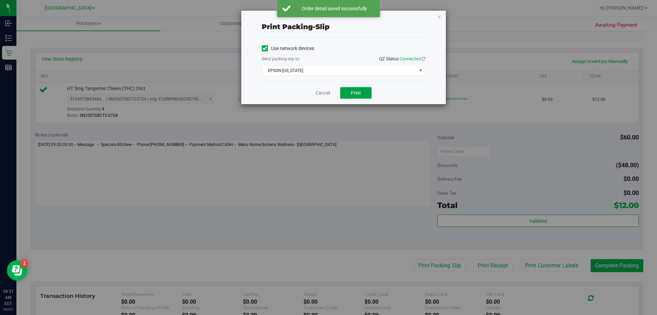
click at [359, 92] on span "Print" at bounding box center [356, 92] width 10 height 5
click at [326, 92] on link "Cancel" at bounding box center [323, 92] width 14 height 7
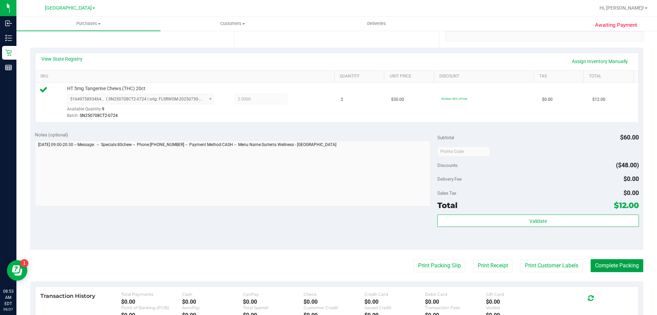
click at [598, 261] on button "Complete Packing" at bounding box center [617, 265] width 53 height 13
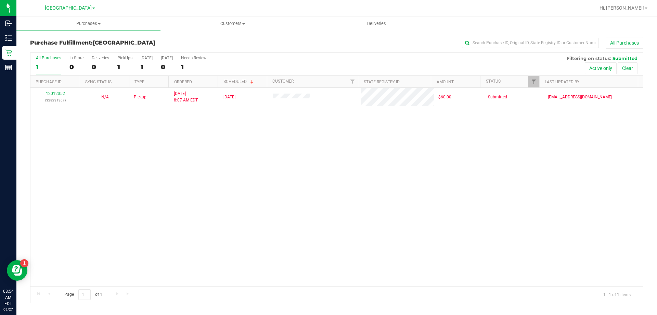
click at [610, 24] on ul "Purchases Summary of purchases Fulfillment All purchases Customers All customer…" at bounding box center [344, 23] width 657 height 15
click at [112, 9] on div "[GEOGRAPHIC_DATA]" at bounding box center [70, 8] width 100 height 11
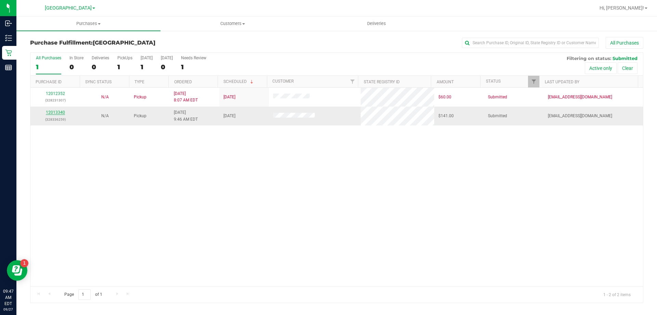
click at [59, 110] on link "12013340" at bounding box center [55, 112] width 19 height 5
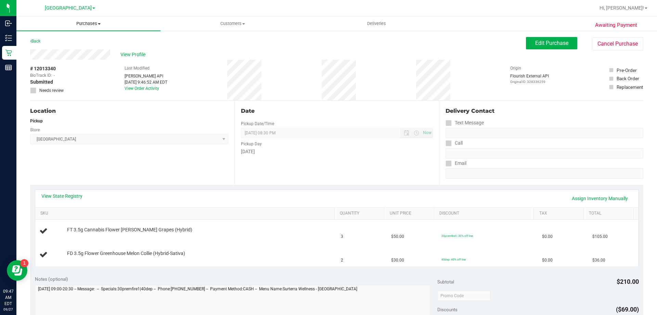
click at [88, 27] on uib-tab-heading "Purchases Summary of purchases Fulfillment All purchases" at bounding box center [88, 23] width 144 height 14
click at [110, 52] on li "Fulfillment" at bounding box center [88, 50] width 144 height 8
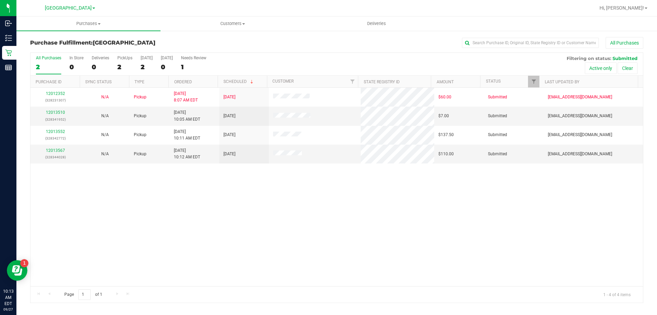
click at [227, 37] on div "Purchase Fulfillment: Palm Coast WC All Purchases All Purchases 2 In Store 0 De…" at bounding box center [336, 169] width 641 height 279
